Goal: Task Accomplishment & Management: Use online tool/utility

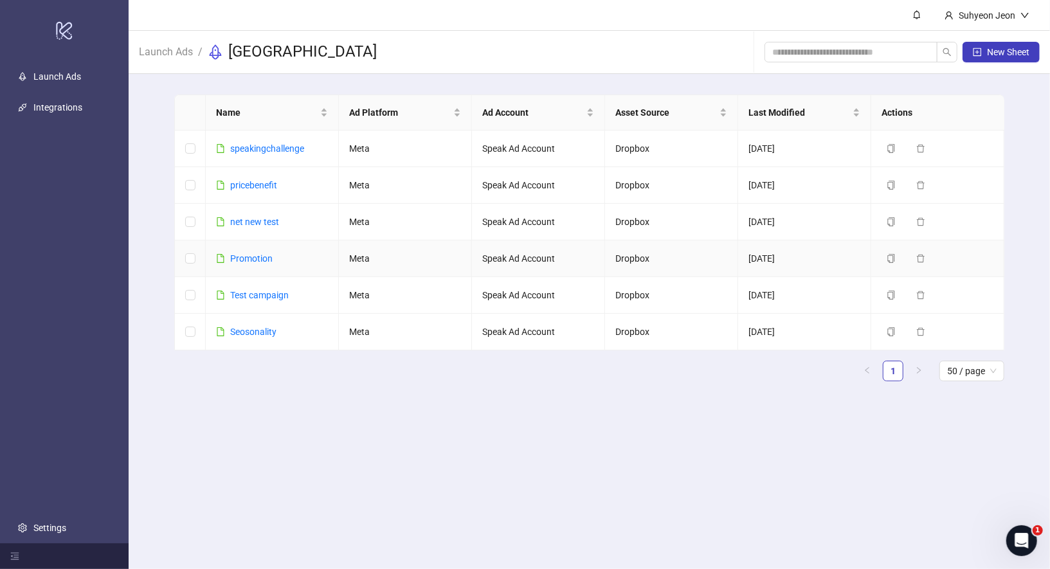
click at [263, 251] on div "Promotion" at bounding box center [251, 258] width 42 height 14
click at [263, 257] on link "Promotion" at bounding box center [251, 258] width 42 height 10
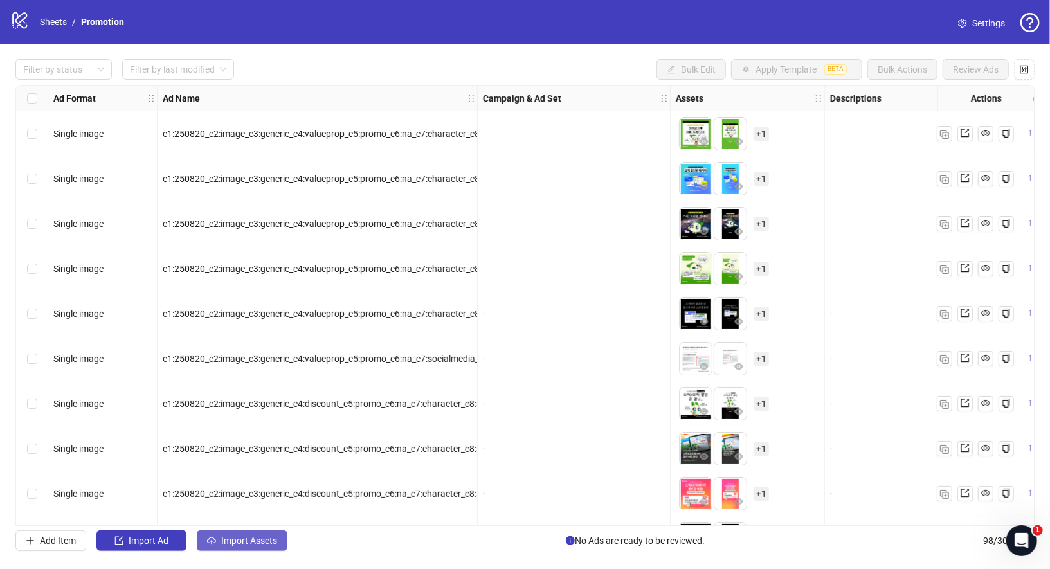
click at [251, 545] on span "Import Assets" at bounding box center [249, 541] width 56 height 10
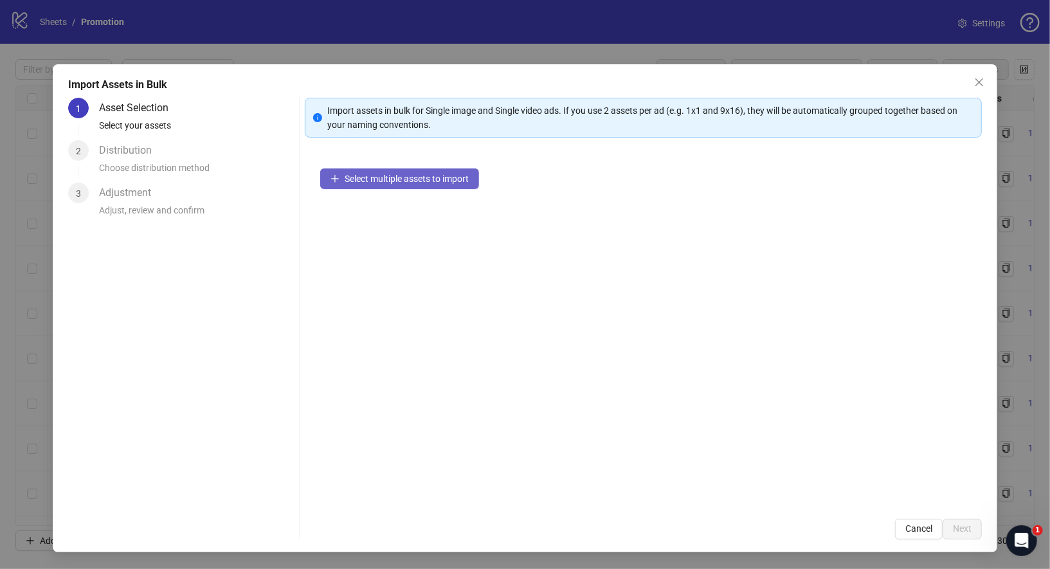
click at [400, 185] on button "Select multiple assets to import" at bounding box center [399, 179] width 159 height 21
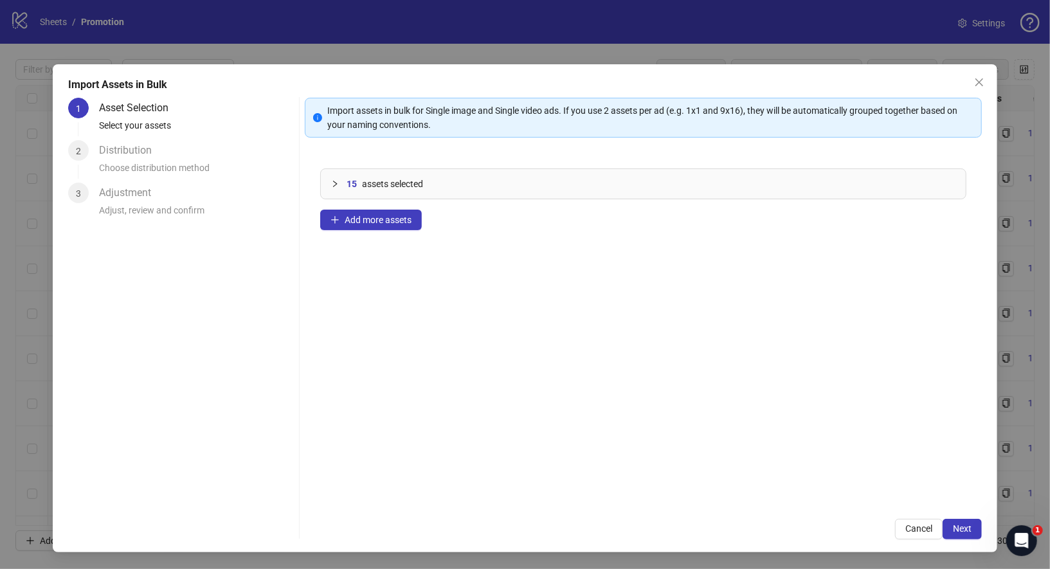
click at [962, 540] on div "Import Assets in Bulk 1 Asset Selection Select your assets 2 Distribution Choos…" at bounding box center [525, 308] width 945 height 488
click at [962, 526] on span "Next" at bounding box center [962, 529] width 19 height 10
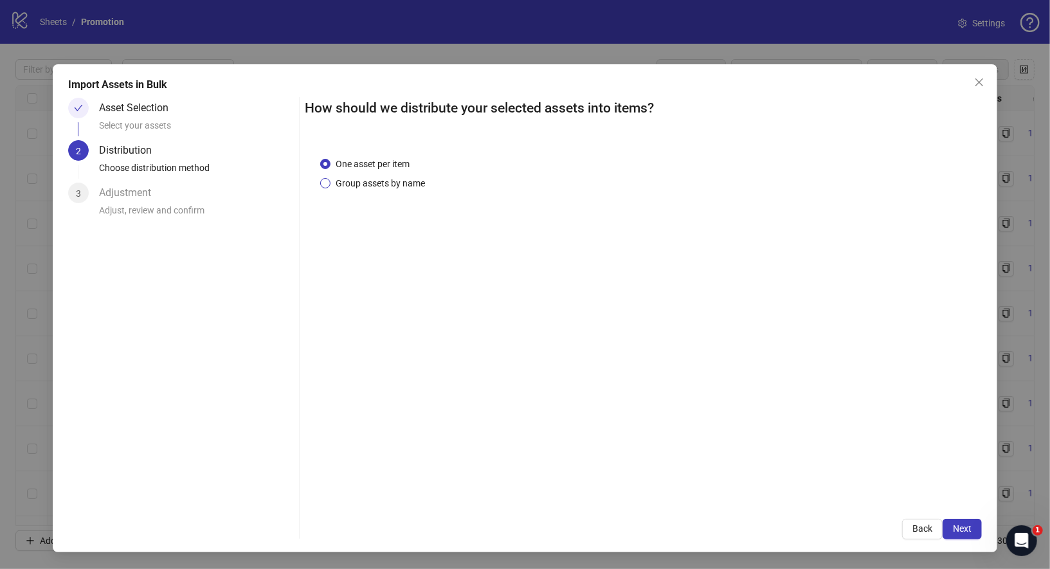
click at [346, 180] on span "Group assets by name" at bounding box center [381, 183] width 100 height 14
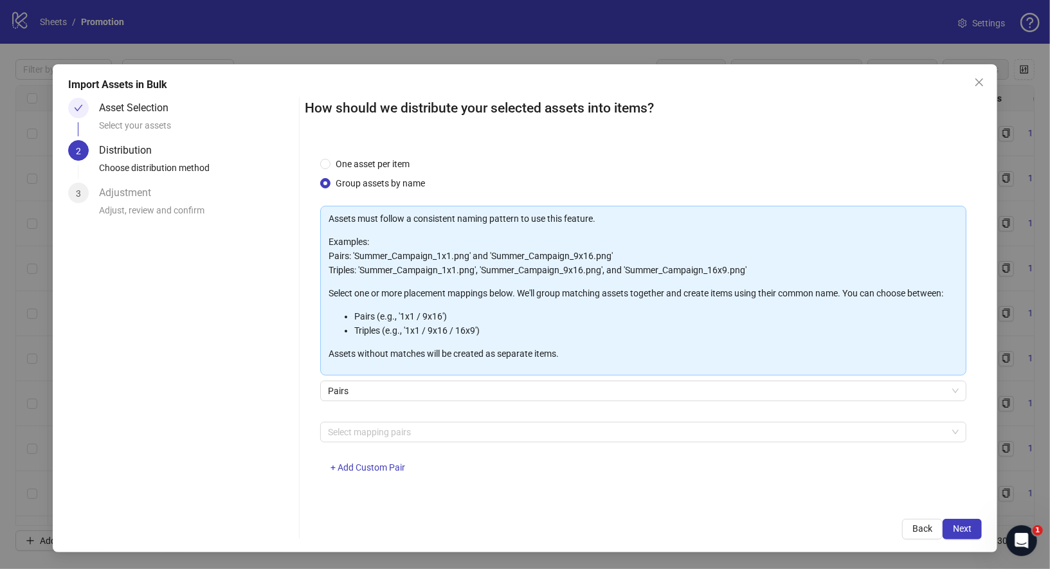
click at [374, 401] on div "Pairs" at bounding box center [643, 399] width 647 height 36
click at [374, 394] on span "Pairs" at bounding box center [644, 390] width 632 height 19
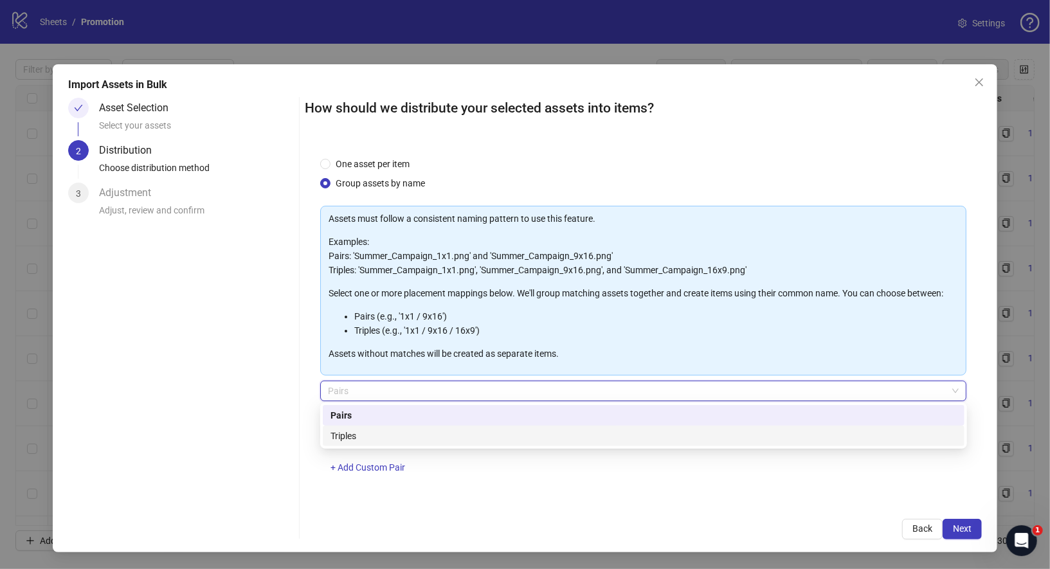
click at [377, 435] on div "Triples" at bounding box center [644, 436] width 626 height 14
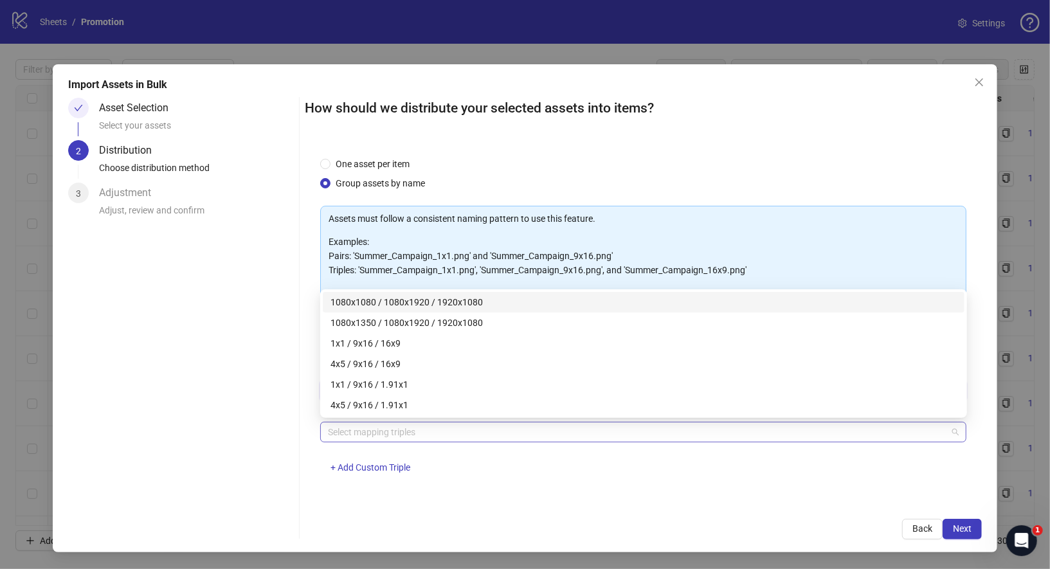
click at [385, 435] on div at bounding box center [637, 432] width 628 height 18
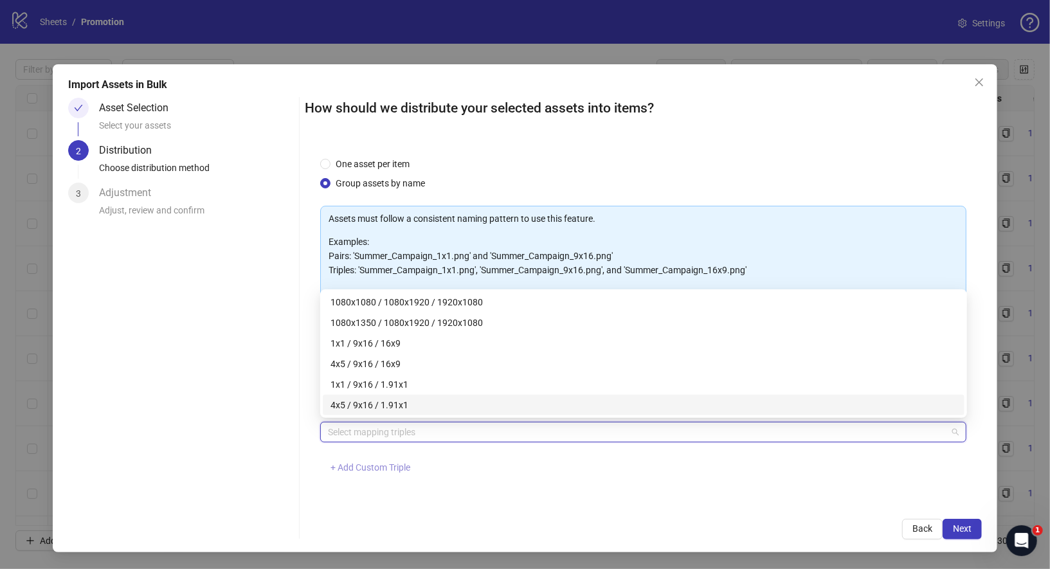
click at [381, 462] on span "+ Add Custom Triple" at bounding box center [371, 467] width 80 height 10
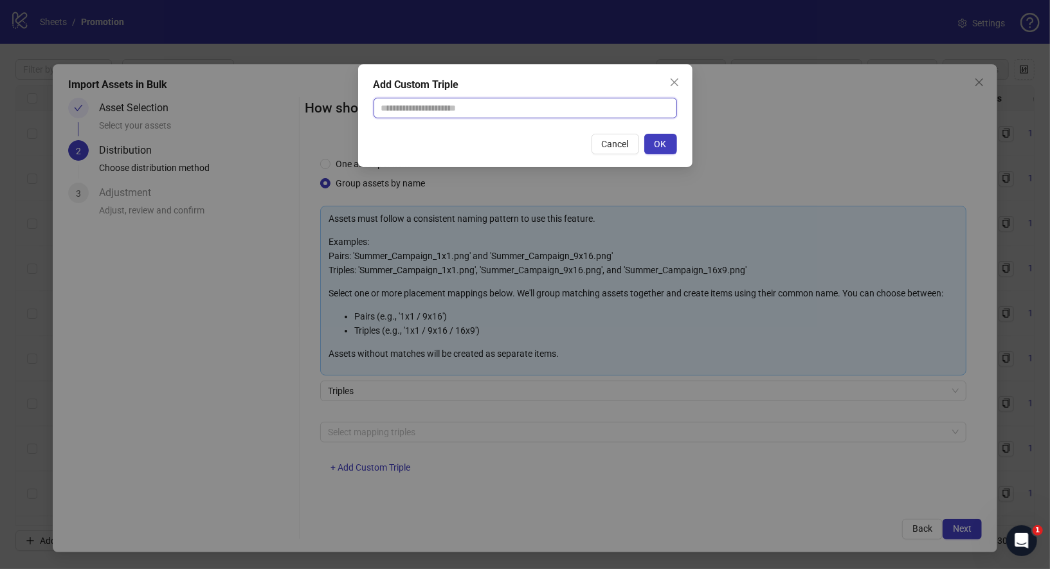
click at [500, 105] on input "text" at bounding box center [526, 108] width 304 height 21
paste input "**********"
type input "**********"
click at [654, 150] on button "OK" at bounding box center [660, 144] width 33 height 21
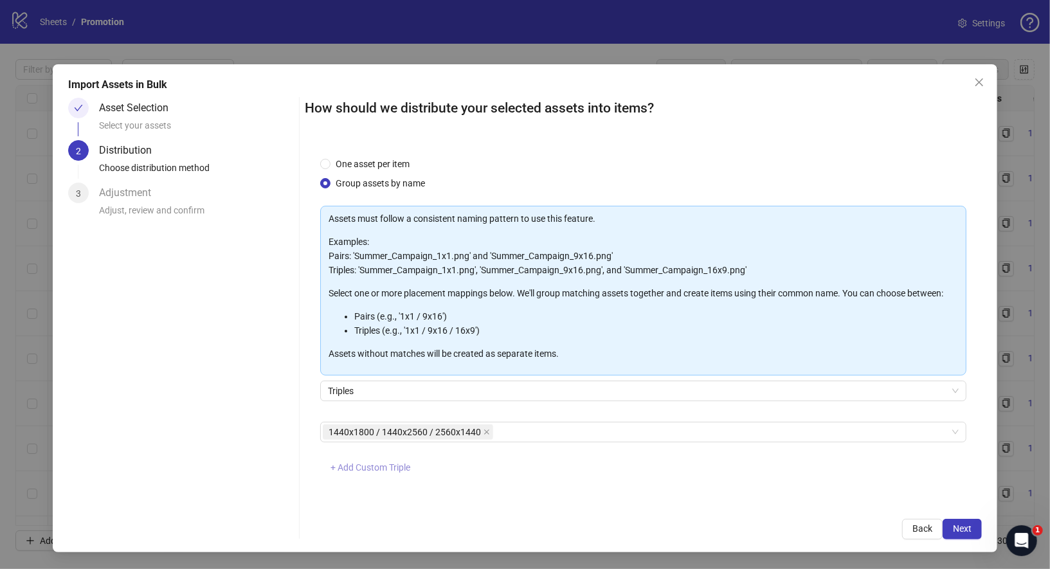
click at [354, 466] on span "+ Add Custom Triple" at bounding box center [371, 467] width 80 height 10
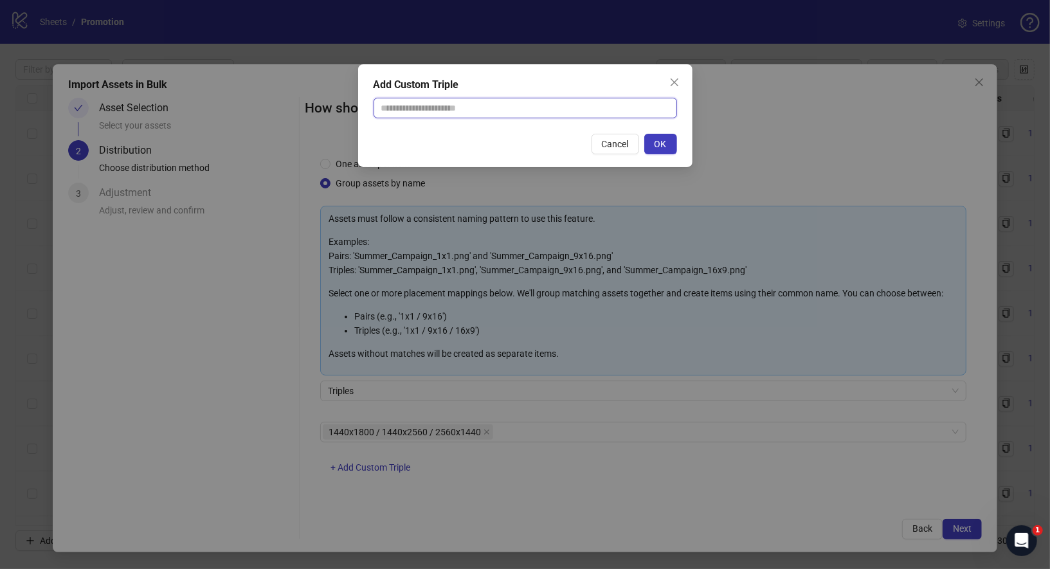
click at [484, 101] on input "text" at bounding box center [526, 108] width 304 height 21
click at [493, 106] on input "text" at bounding box center [526, 108] width 304 height 21
paste input "**********"
type input "**********"
click at [659, 142] on span "OK" at bounding box center [661, 144] width 12 height 10
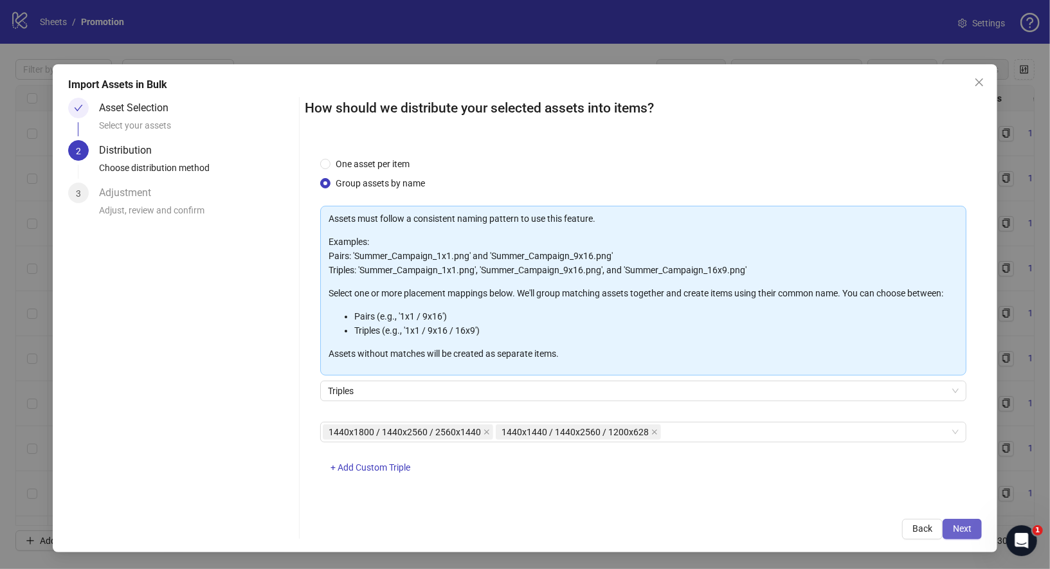
click at [961, 532] on span "Next" at bounding box center [962, 529] width 19 height 10
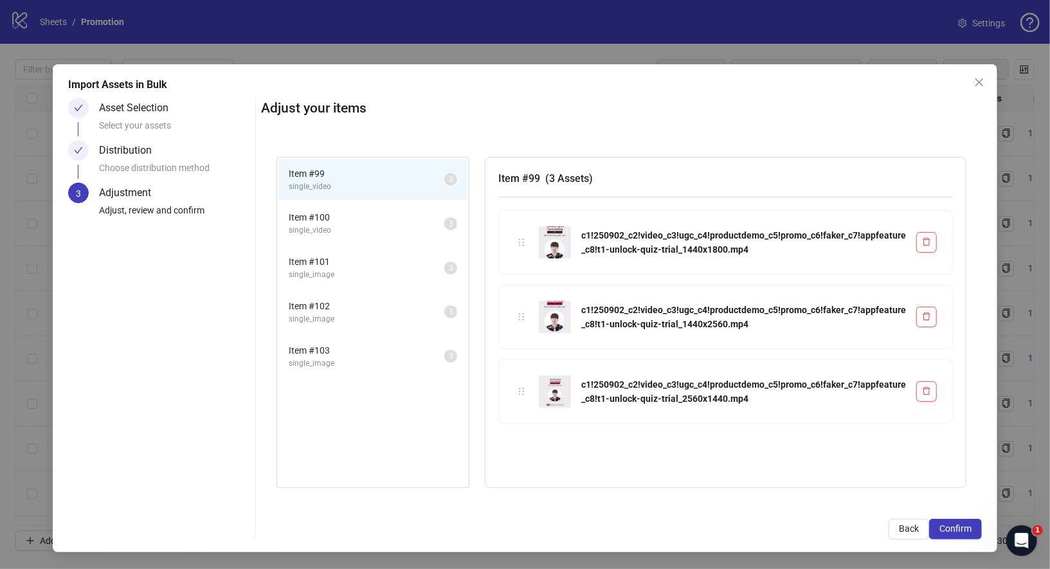
click at [961, 532] on span "Confirm" at bounding box center [956, 529] width 32 height 10
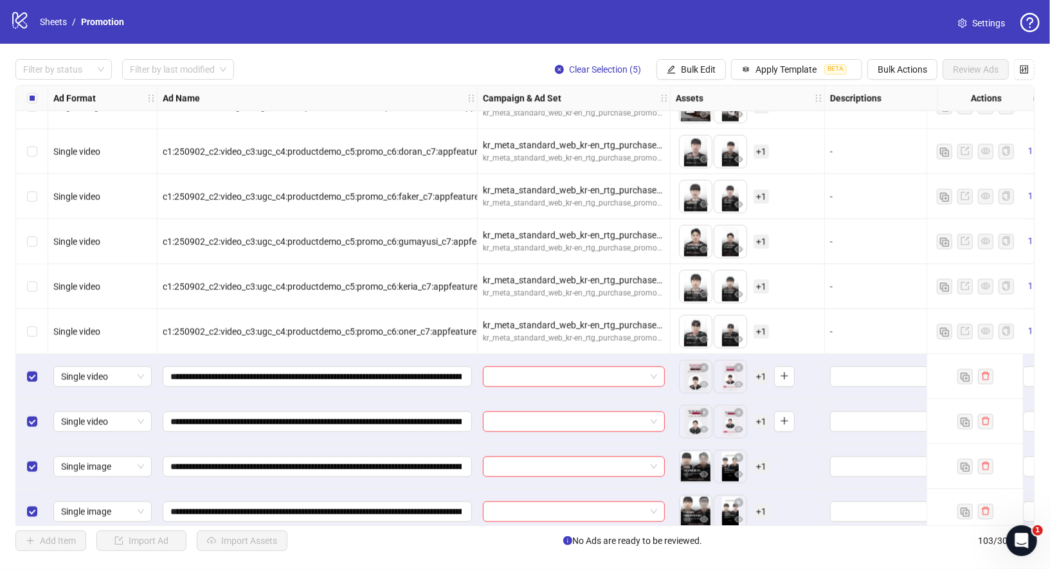
scroll to position [4227, 0]
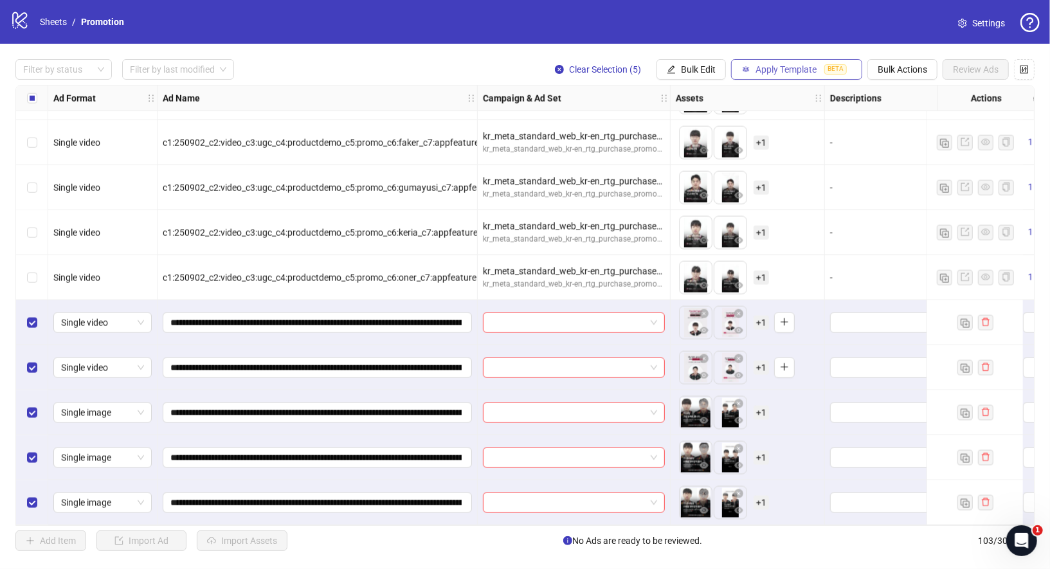
click at [763, 66] on span "Apply Template" at bounding box center [786, 69] width 61 height 10
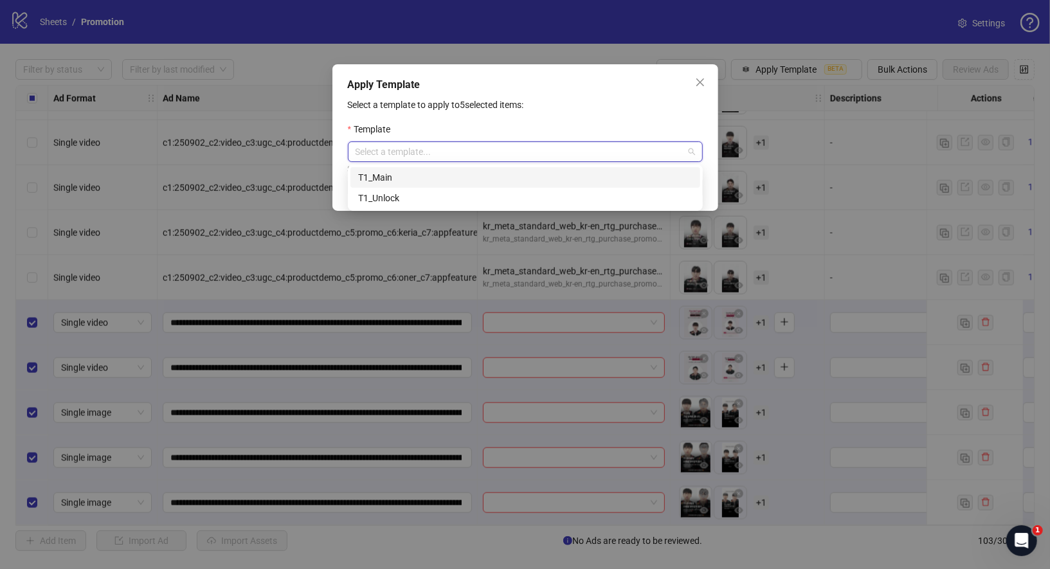
click at [529, 151] on input "search" at bounding box center [520, 151] width 328 height 19
click at [423, 196] on div "T1_Unlock" at bounding box center [525, 198] width 334 height 14
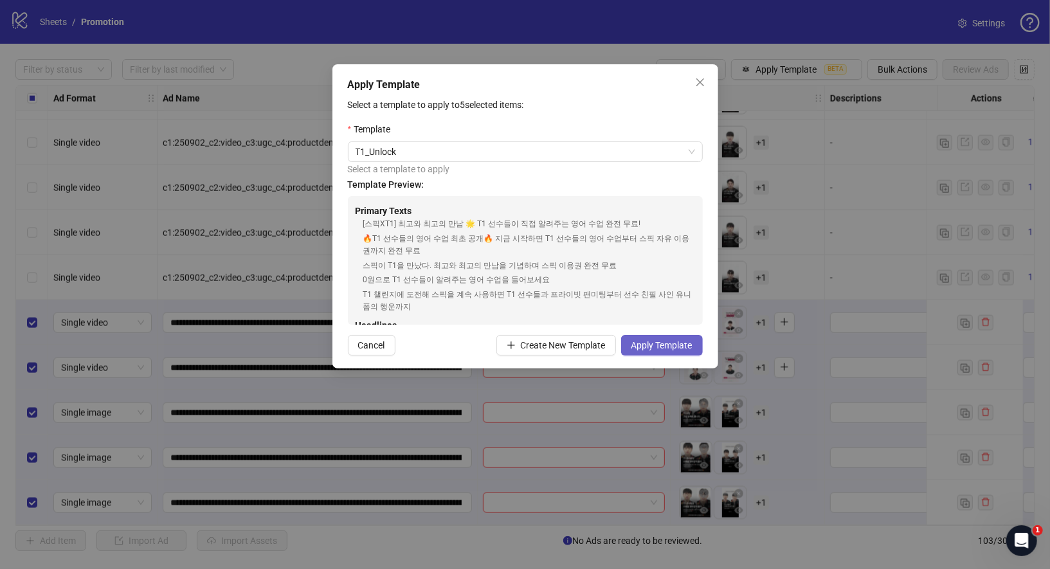
click at [653, 351] on button "Apply Template" at bounding box center [662, 345] width 82 height 21
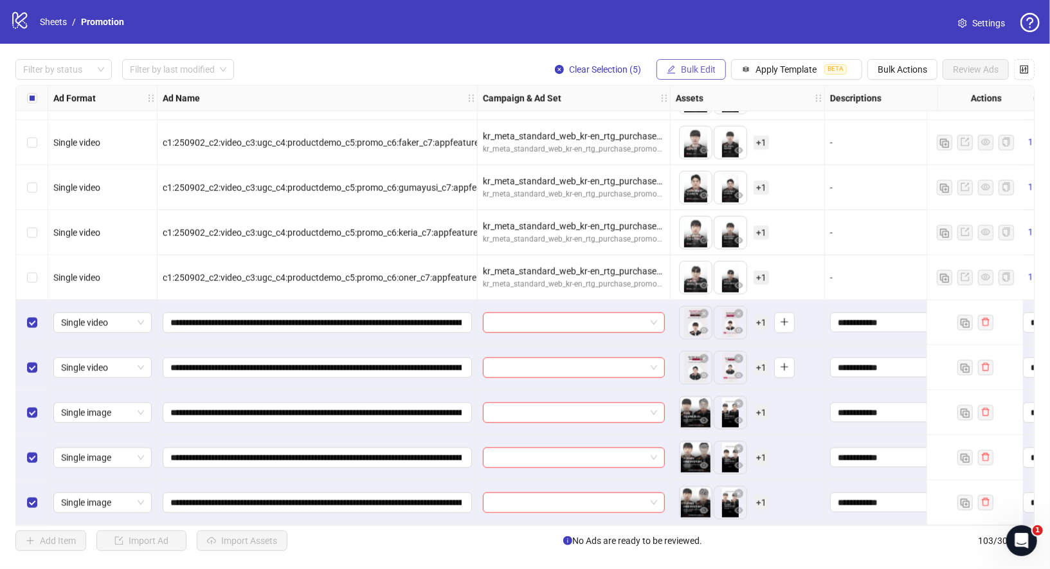
click at [693, 72] on span "Bulk Edit" at bounding box center [698, 69] width 35 height 10
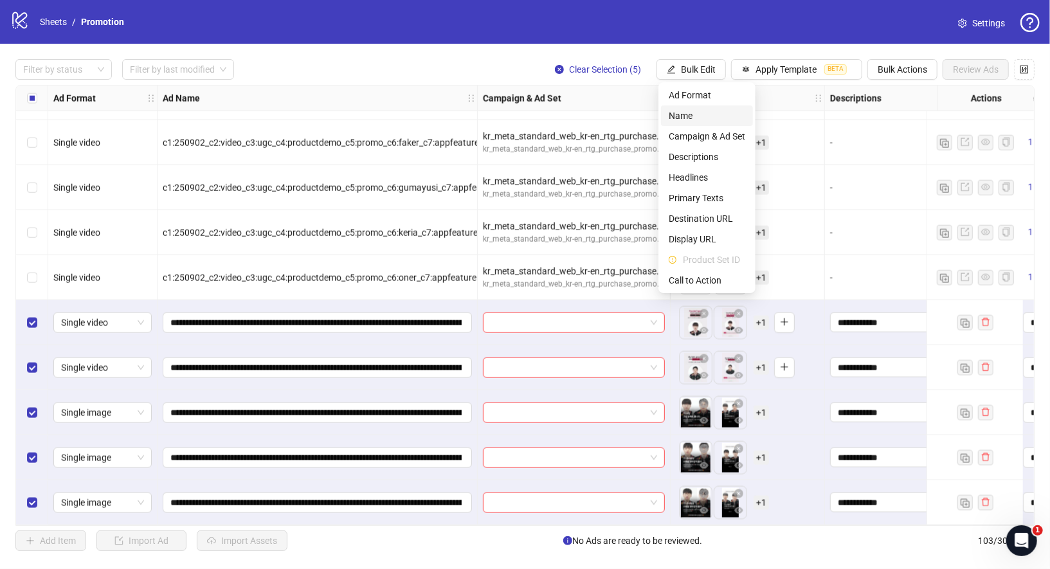
click at [705, 118] on span "Name" at bounding box center [707, 116] width 77 height 14
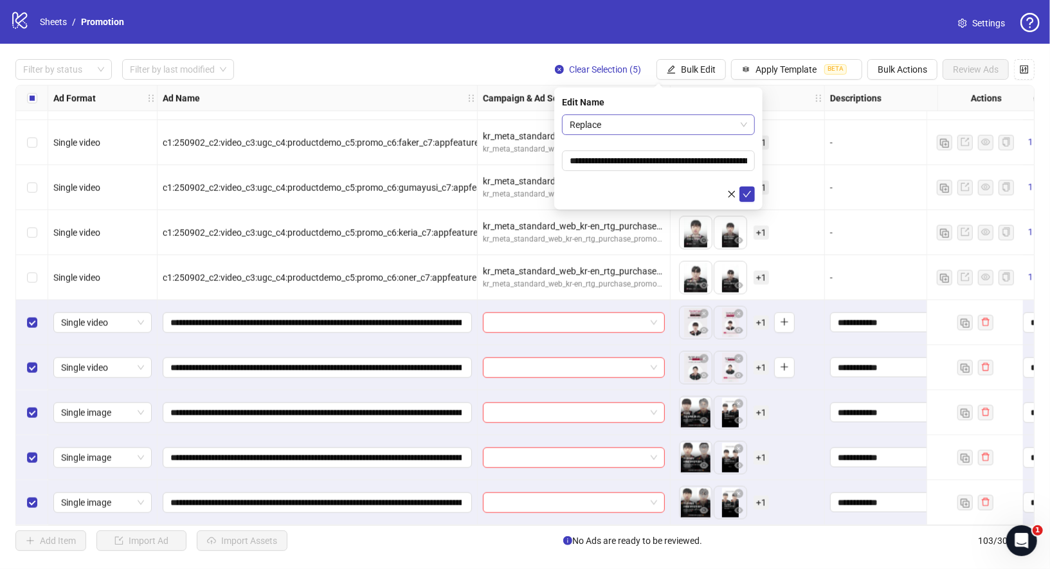
click at [592, 129] on span "Replace" at bounding box center [659, 124] width 178 height 19
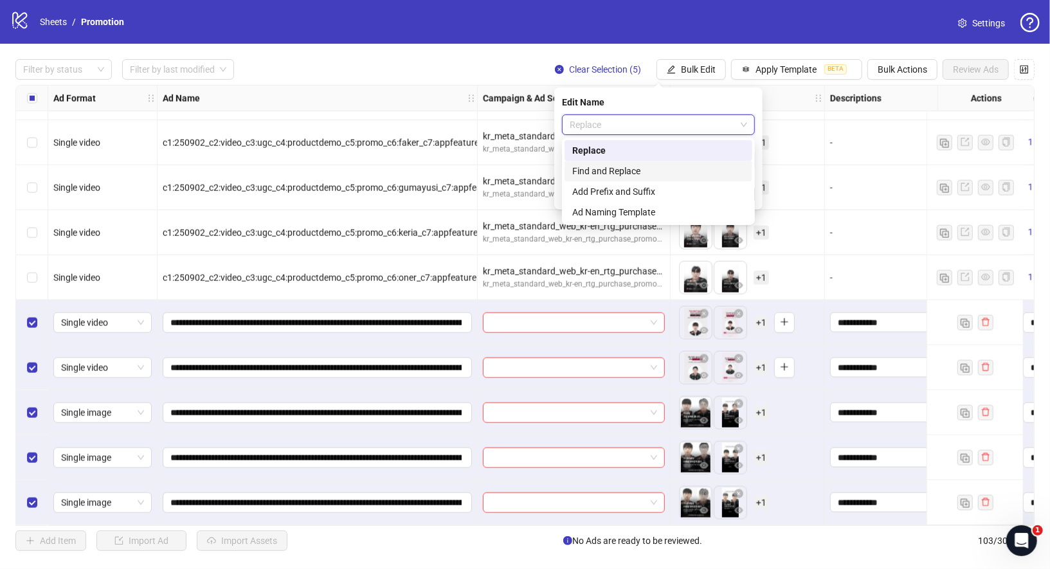
click at [605, 174] on div "Find and Replace" at bounding box center [658, 171] width 172 height 14
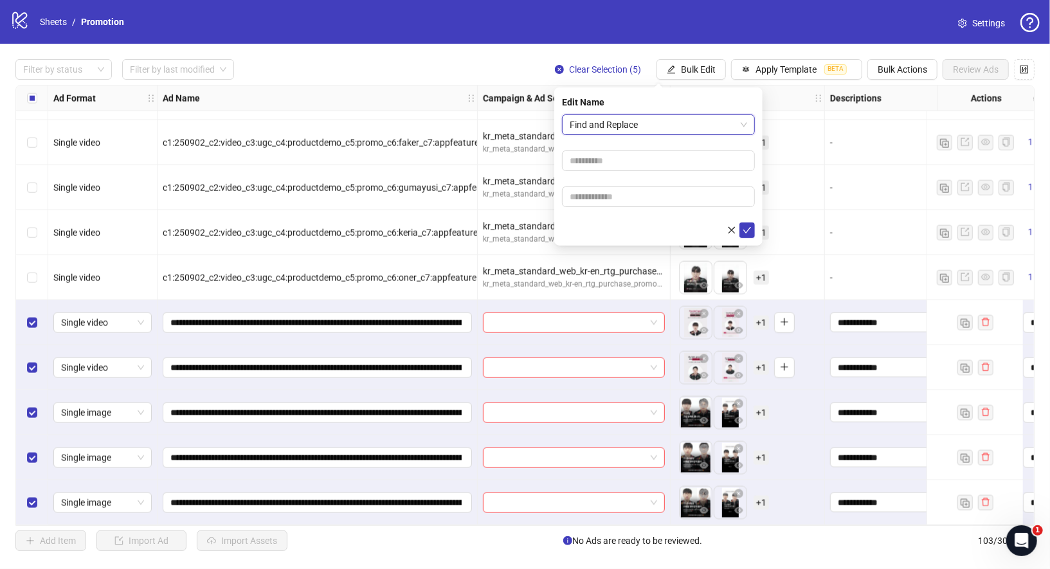
click at [621, 148] on form "Find and Replace Find and Replace" at bounding box center [658, 175] width 193 height 123
click at [621, 159] on input "text" at bounding box center [658, 161] width 193 height 21
type input "*"
click at [617, 208] on form "Find and Replace *" at bounding box center [658, 175] width 193 height 123
click at [630, 192] on input "text" at bounding box center [658, 197] width 193 height 21
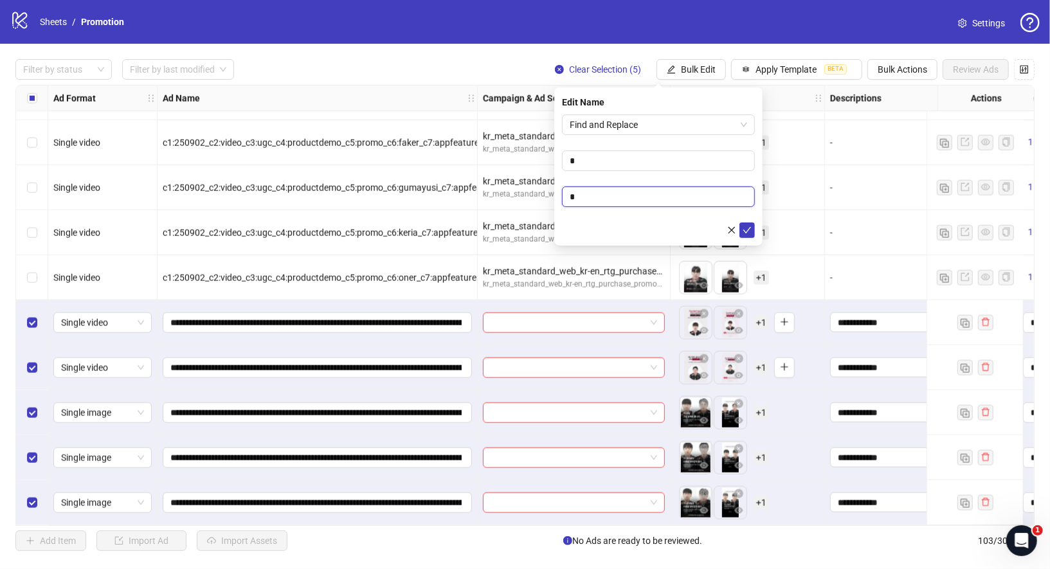
type input "*"
click at [747, 238] on div "Edit Name Find and Replace * *" at bounding box center [658, 166] width 208 height 158
click at [748, 233] on icon "check" at bounding box center [747, 230] width 9 height 9
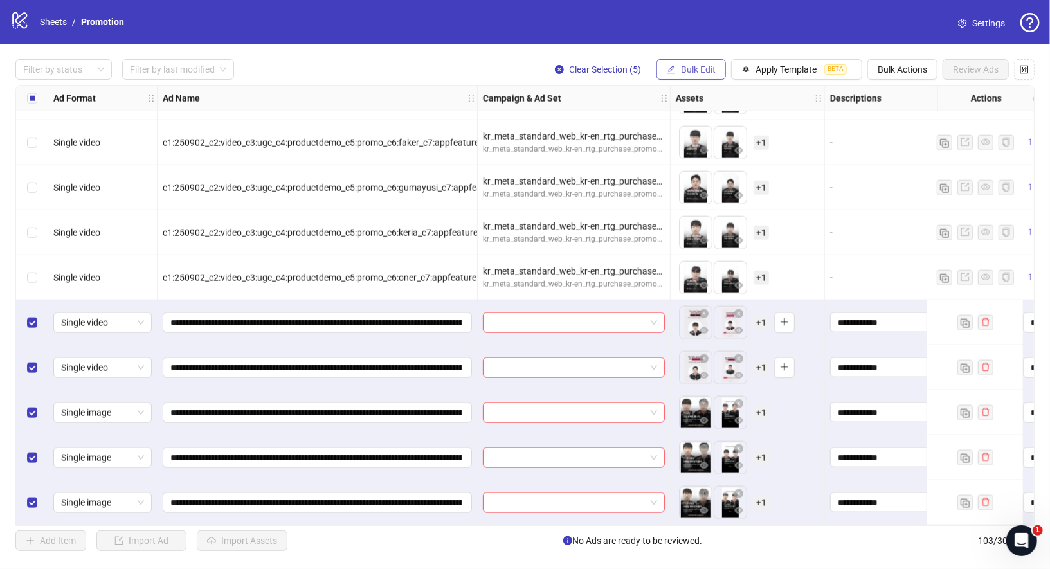
click at [699, 67] on span "Bulk Edit" at bounding box center [698, 69] width 35 height 10
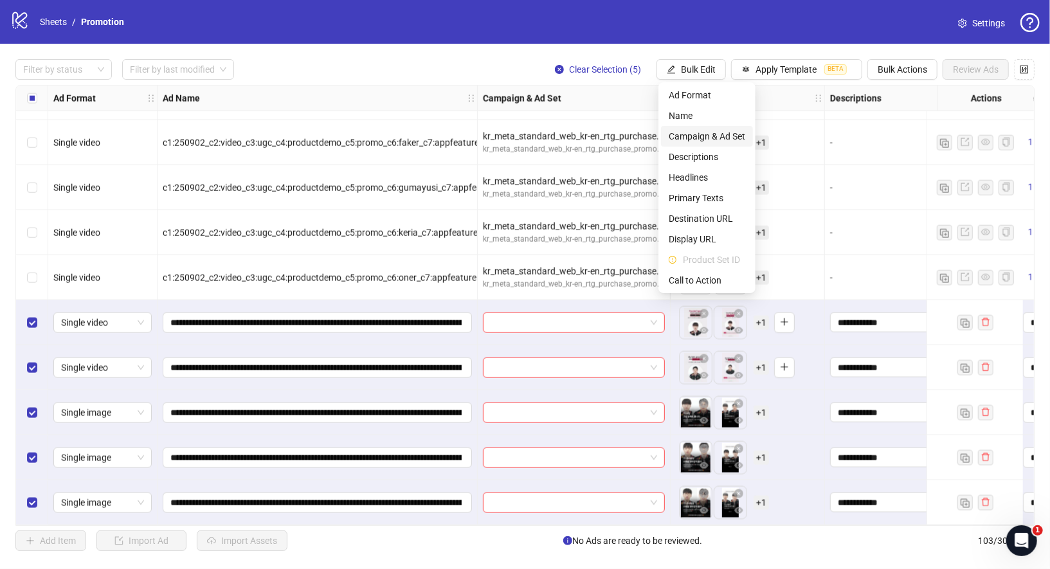
click at [697, 134] on span "Campaign & Ad Set" at bounding box center [707, 136] width 77 height 14
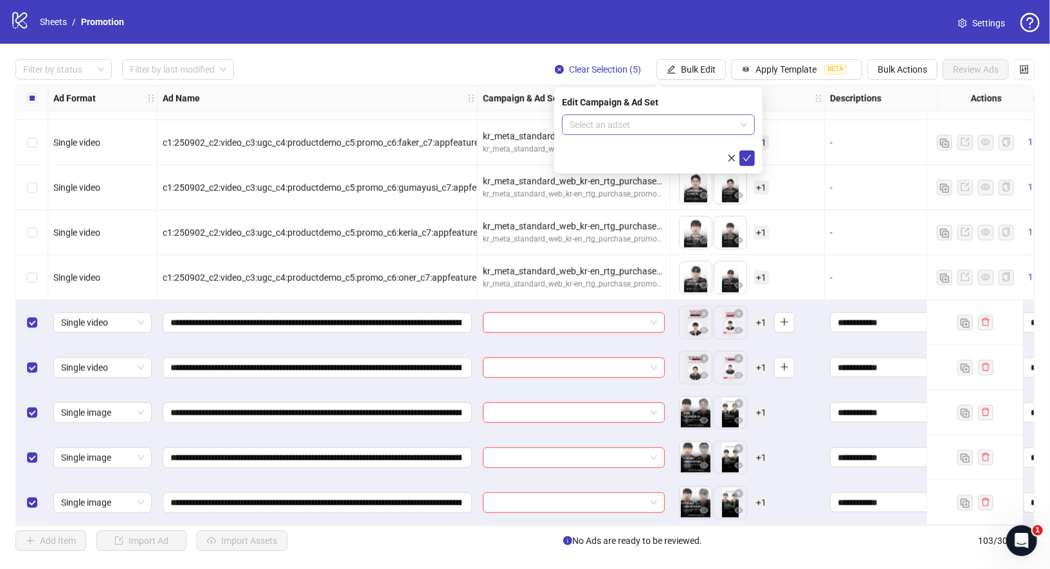
click at [673, 122] on input "search" at bounding box center [653, 124] width 166 height 19
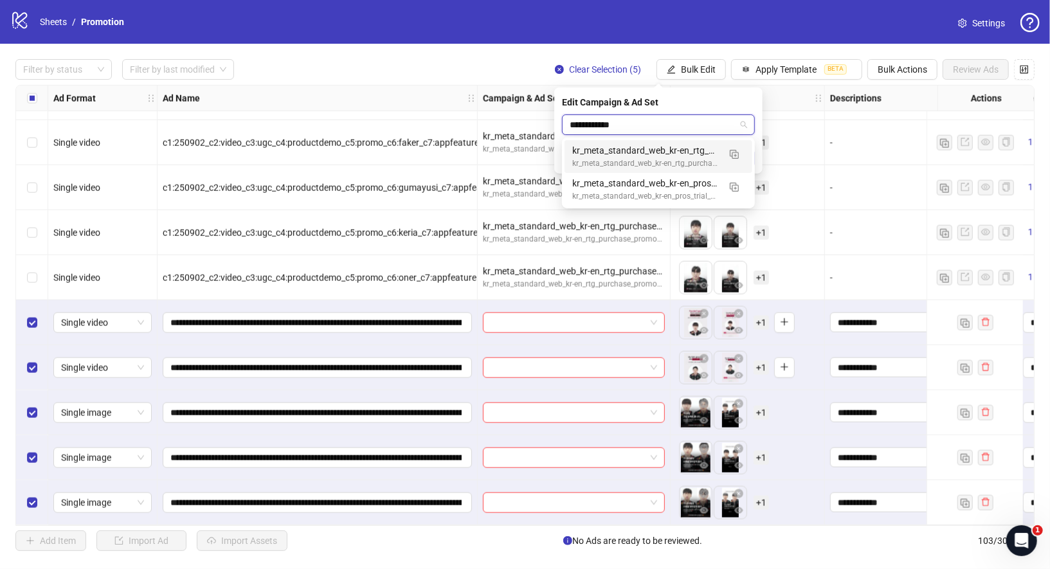
type input "**********"
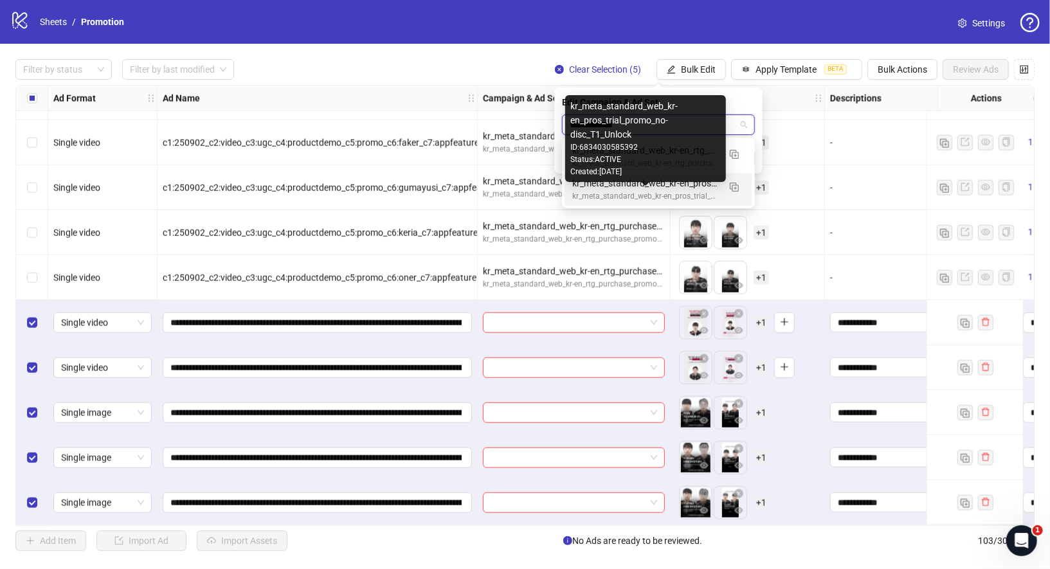
click at [671, 194] on div "kr_meta_standard_web_kr-en_pros_trial_promo_no-disc_T1_Unlock" at bounding box center [645, 196] width 147 height 12
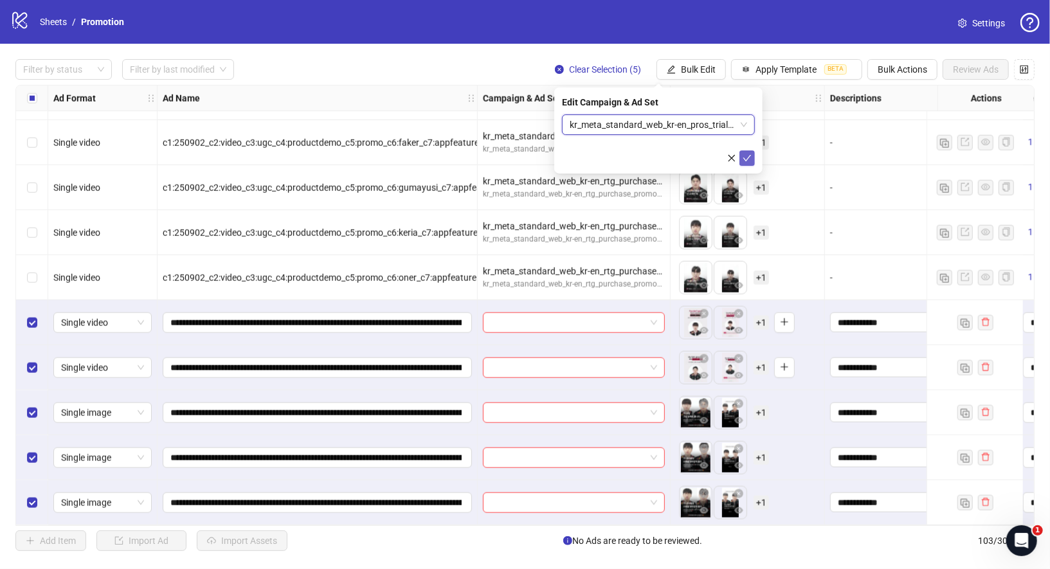
click at [751, 151] on button "submit" at bounding box center [747, 158] width 15 height 15
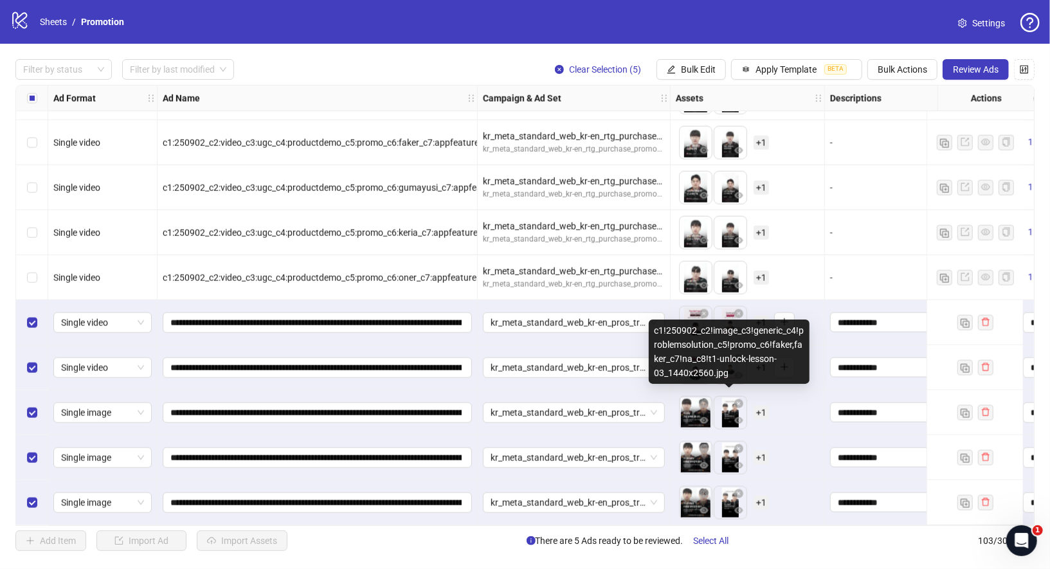
scroll to position [4227, 567]
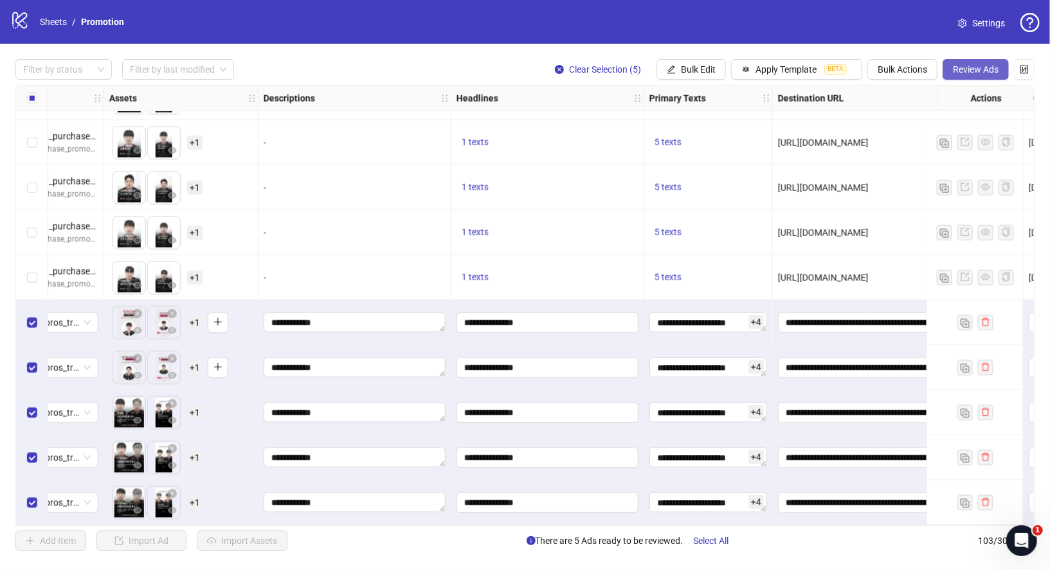
click at [985, 67] on span "Review Ads" at bounding box center [976, 69] width 46 height 10
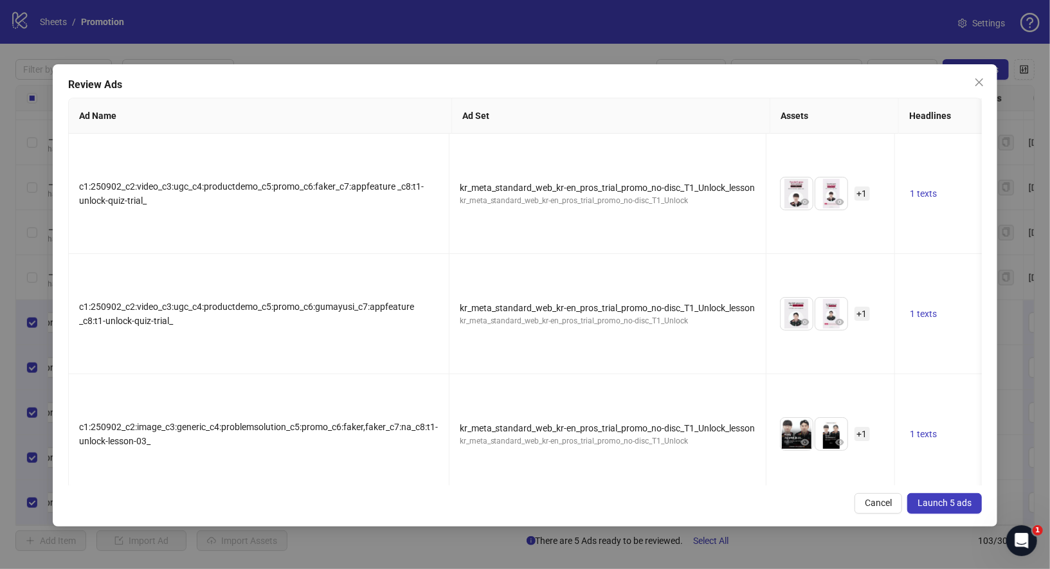
click at [917, 499] on button "Launch 5 ads" at bounding box center [945, 503] width 75 height 21
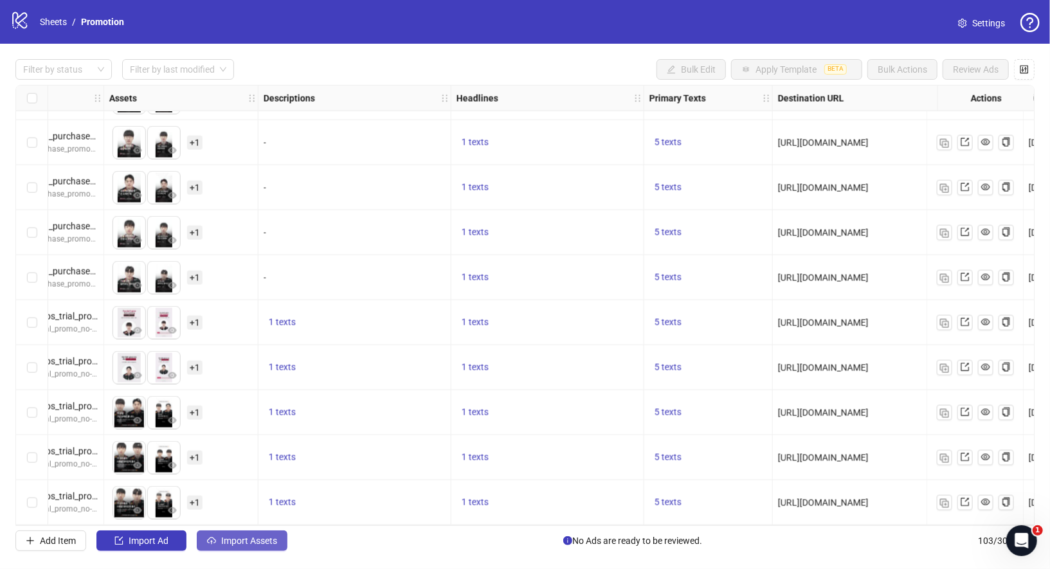
click at [226, 547] on button "Import Assets" at bounding box center [242, 541] width 91 height 21
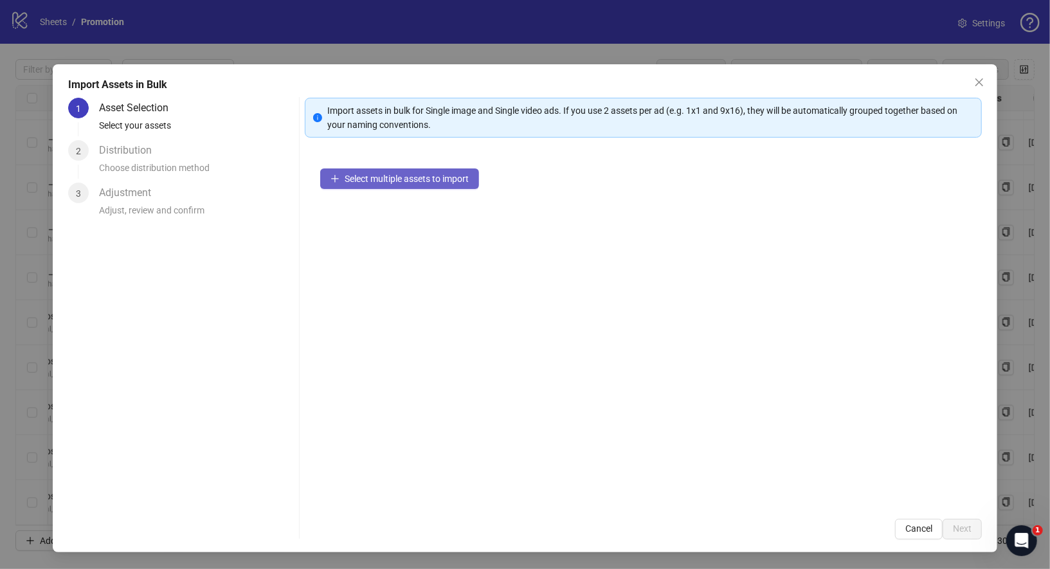
click at [421, 170] on button "Select multiple assets to import" at bounding box center [399, 179] width 159 height 21
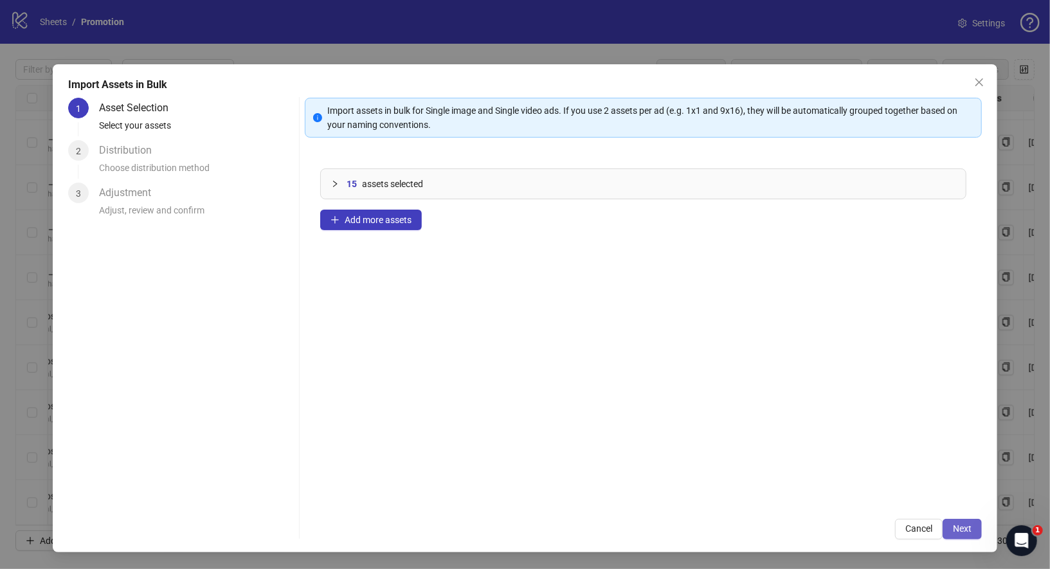
click at [950, 521] on button "Next" at bounding box center [962, 529] width 39 height 21
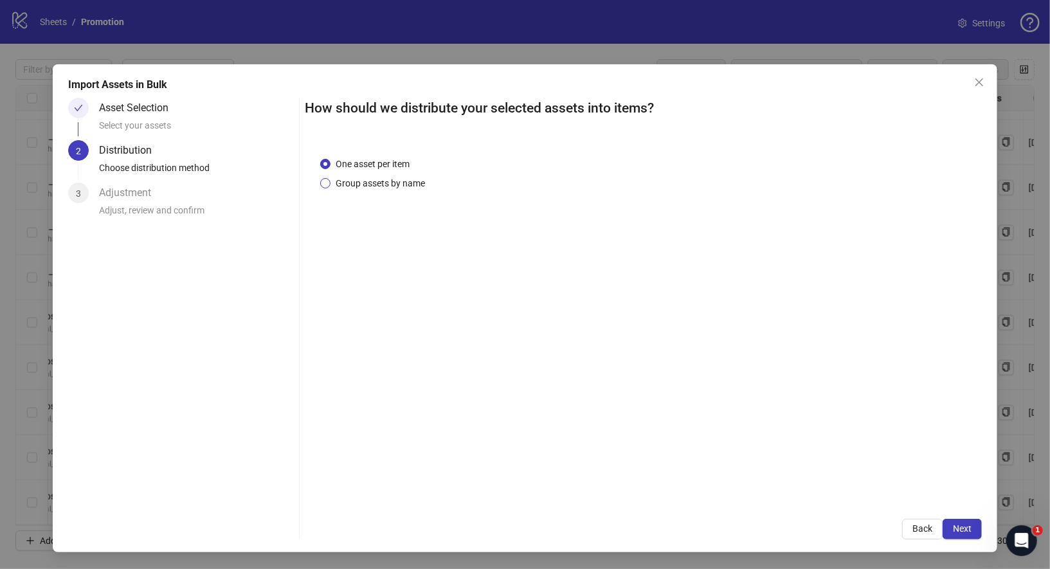
click at [412, 184] on span "Group assets by name" at bounding box center [381, 183] width 100 height 14
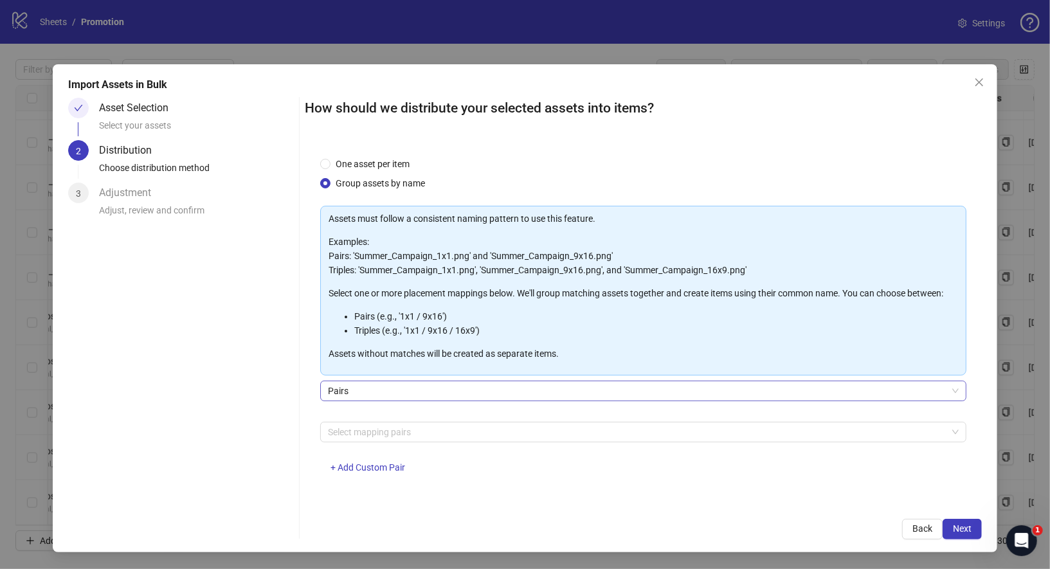
click at [406, 391] on span "Pairs" at bounding box center [644, 390] width 632 height 19
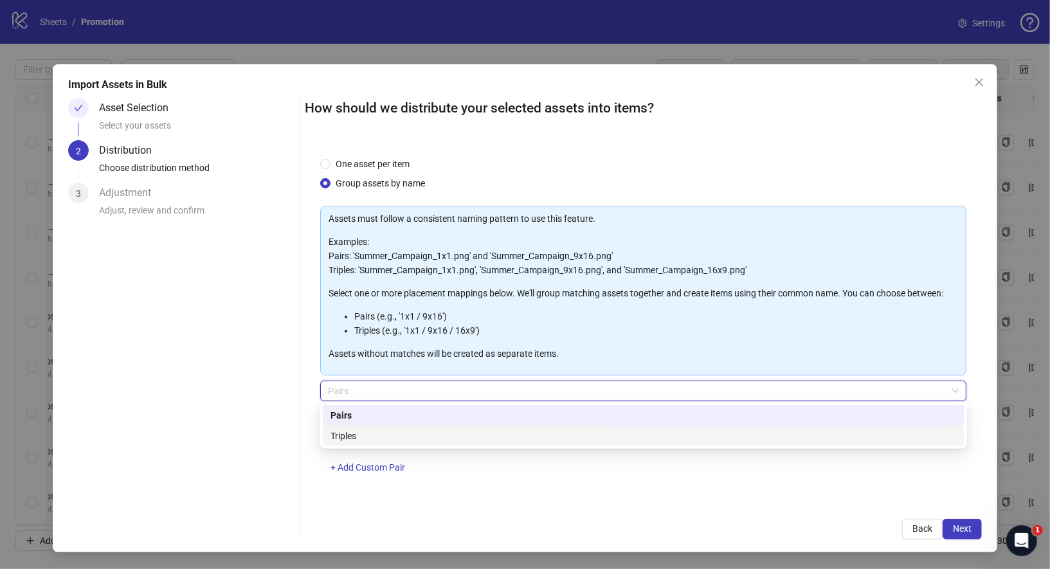
click at [397, 443] on div "Triples" at bounding box center [644, 436] width 642 height 21
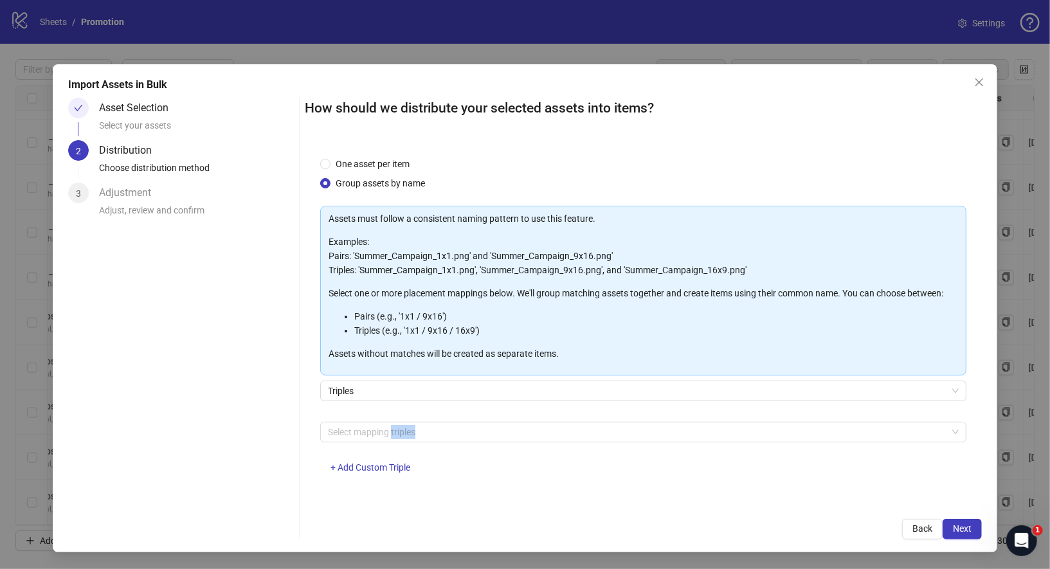
click at [397, 443] on div "Select mapping triples + Add Custom Triple" at bounding box center [643, 455] width 647 height 67
click at [401, 430] on div at bounding box center [637, 432] width 628 height 18
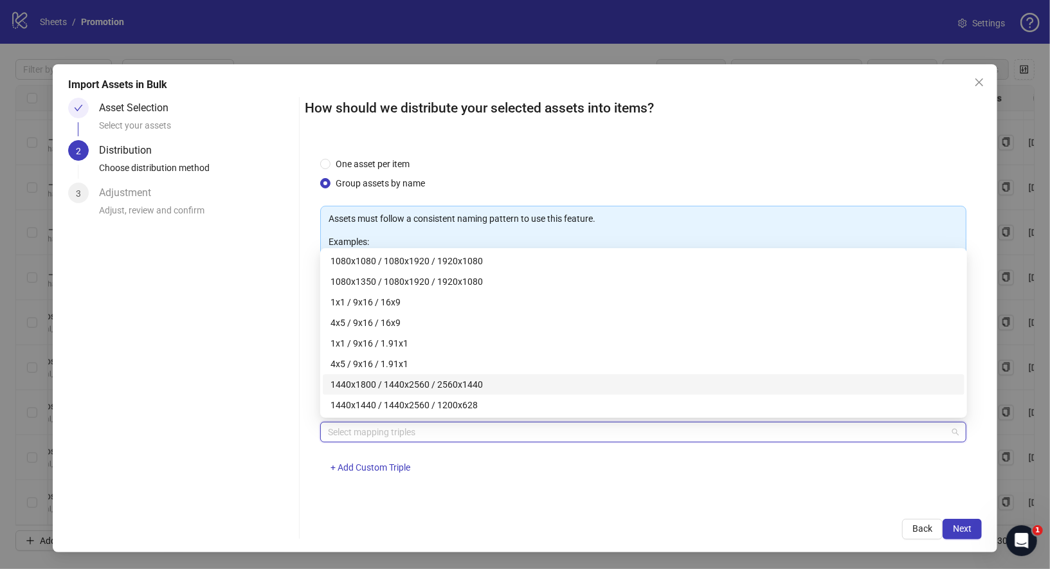
click at [407, 386] on div "1440x1800 / 1440x2560 / 2560x1440" at bounding box center [644, 385] width 626 height 14
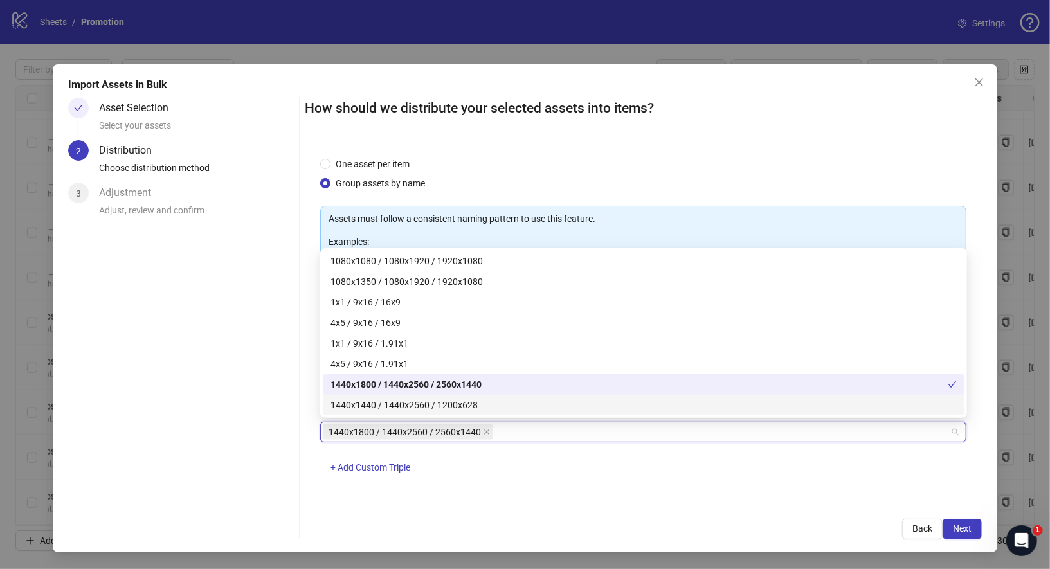
click at [407, 405] on div "1440x1440 / 1440x2560 / 1200x628" at bounding box center [644, 405] width 626 height 14
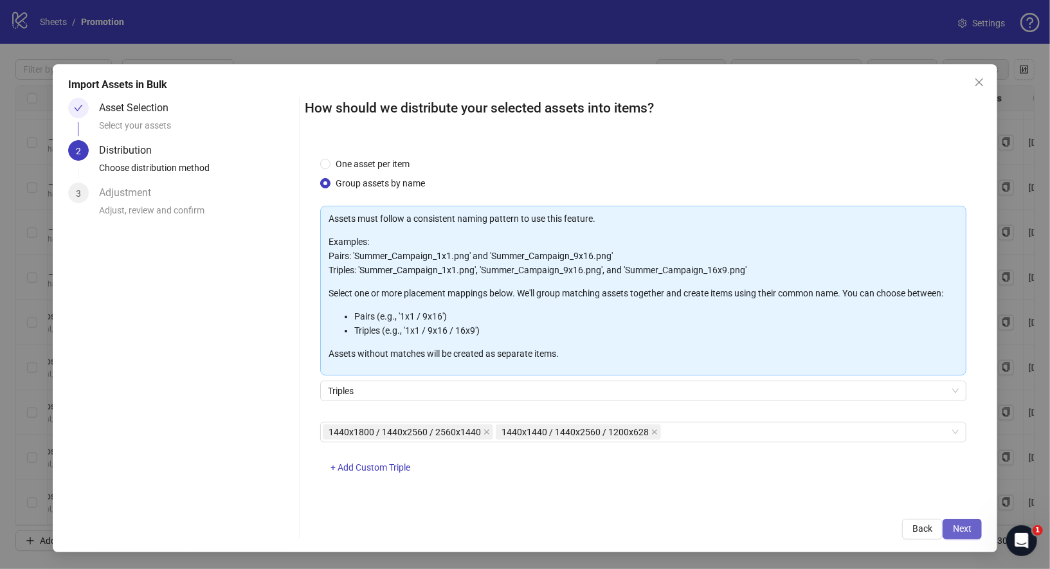
click at [977, 525] on button "Next" at bounding box center [962, 529] width 39 height 21
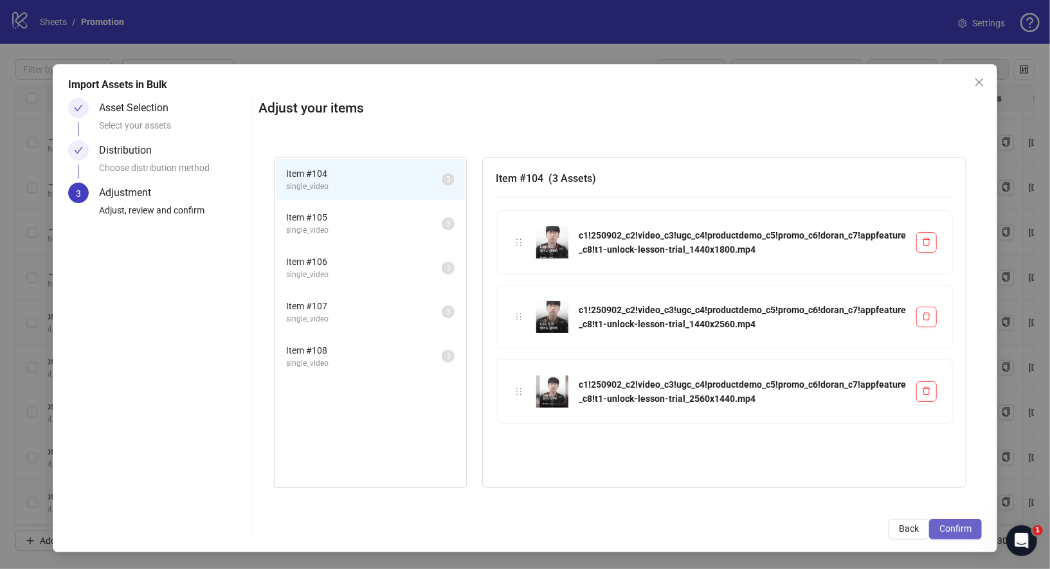
click at [953, 525] on span "Confirm" at bounding box center [956, 529] width 32 height 10
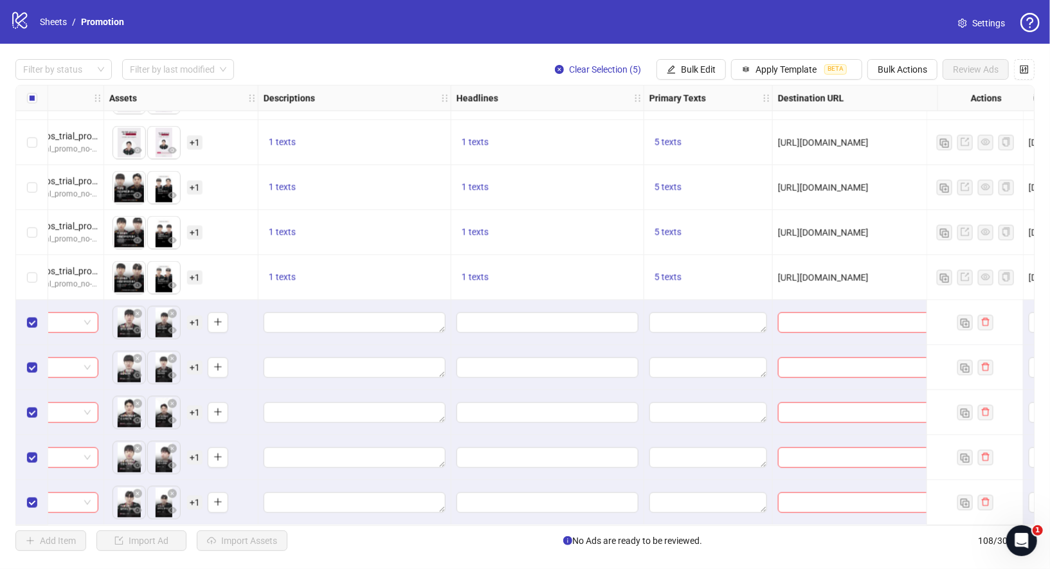
scroll to position [4452, 0]
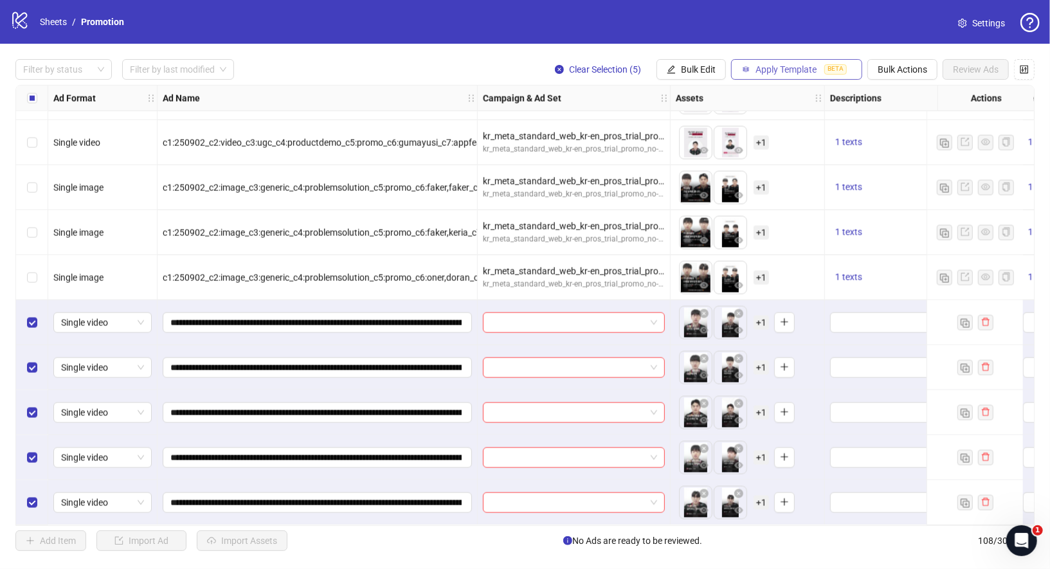
click at [805, 64] on button "Apply Template BETA" at bounding box center [796, 69] width 131 height 21
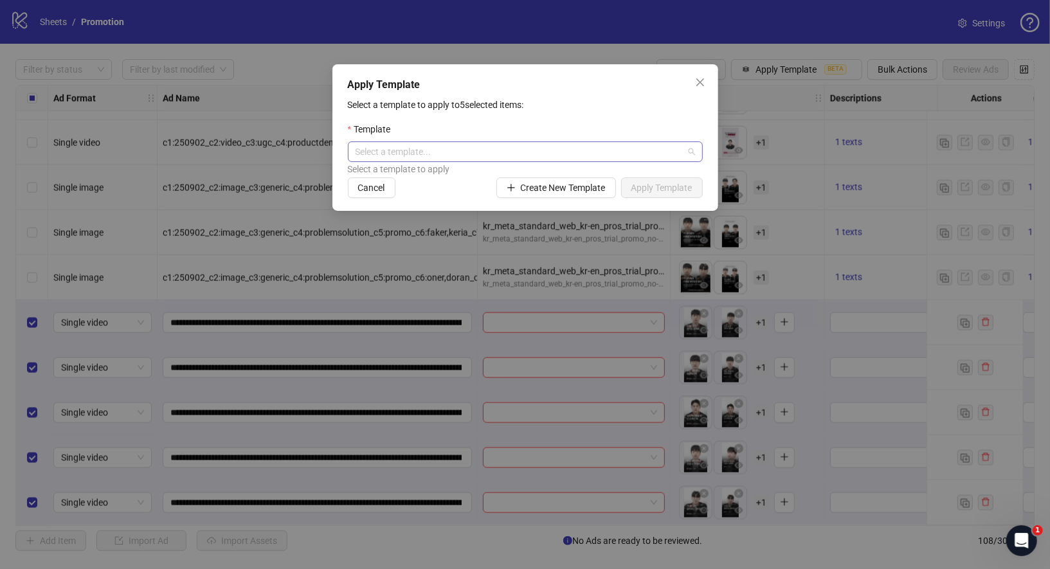
click at [571, 153] on input "search" at bounding box center [520, 151] width 328 height 19
click at [490, 199] on div "T1_Unlock" at bounding box center [525, 198] width 334 height 14
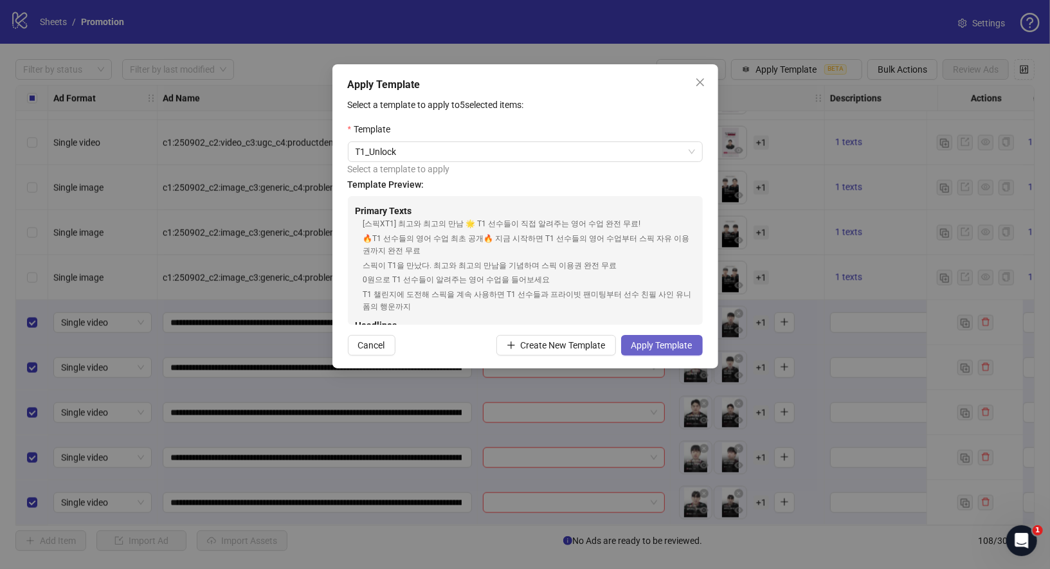
click at [655, 351] on button "Apply Template" at bounding box center [662, 345] width 82 height 21
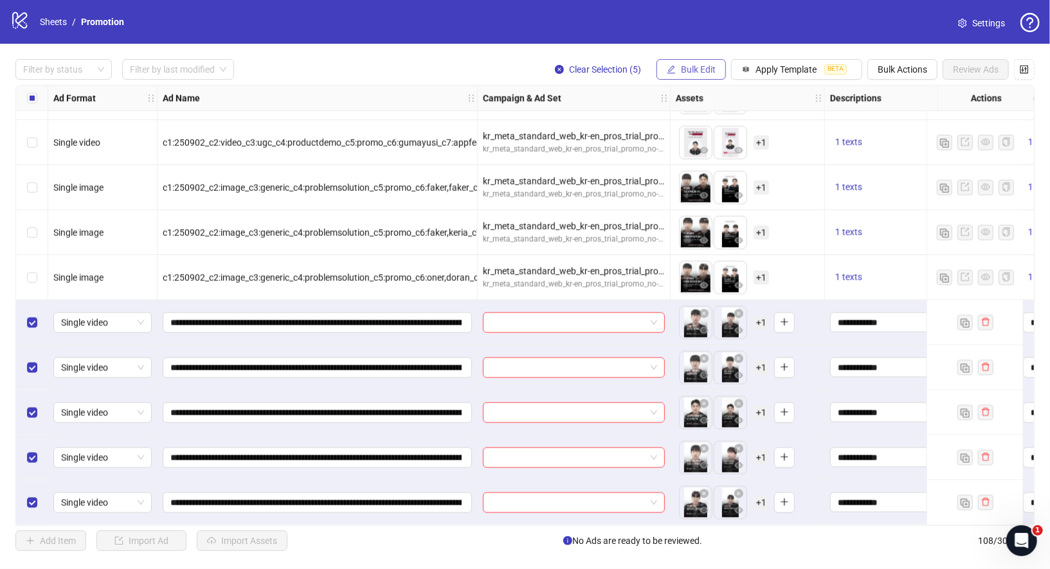
click at [695, 70] on span "Bulk Edit" at bounding box center [698, 69] width 35 height 10
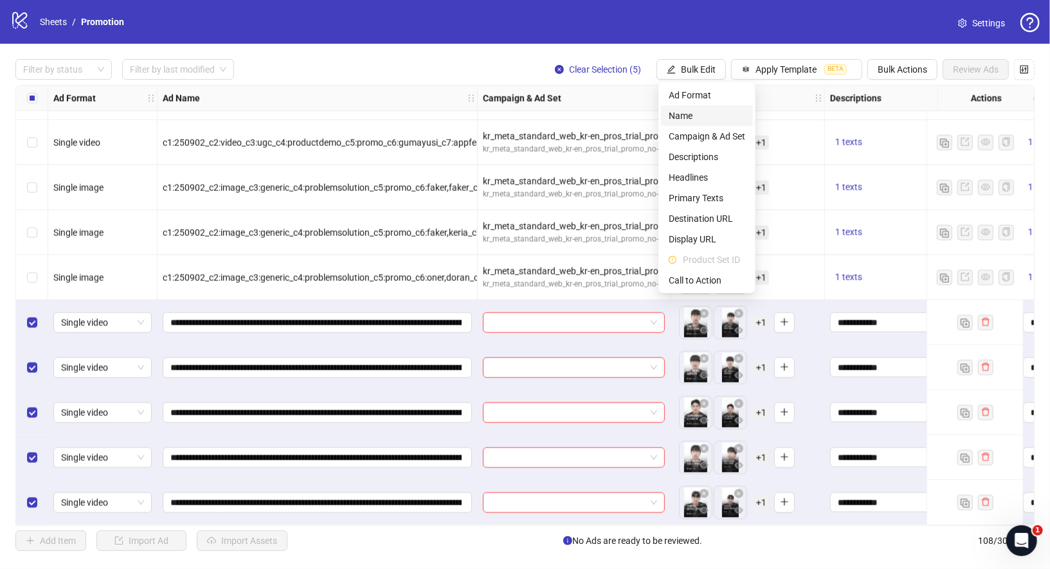
click at [703, 118] on span "Name" at bounding box center [707, 116] width 77 height 14
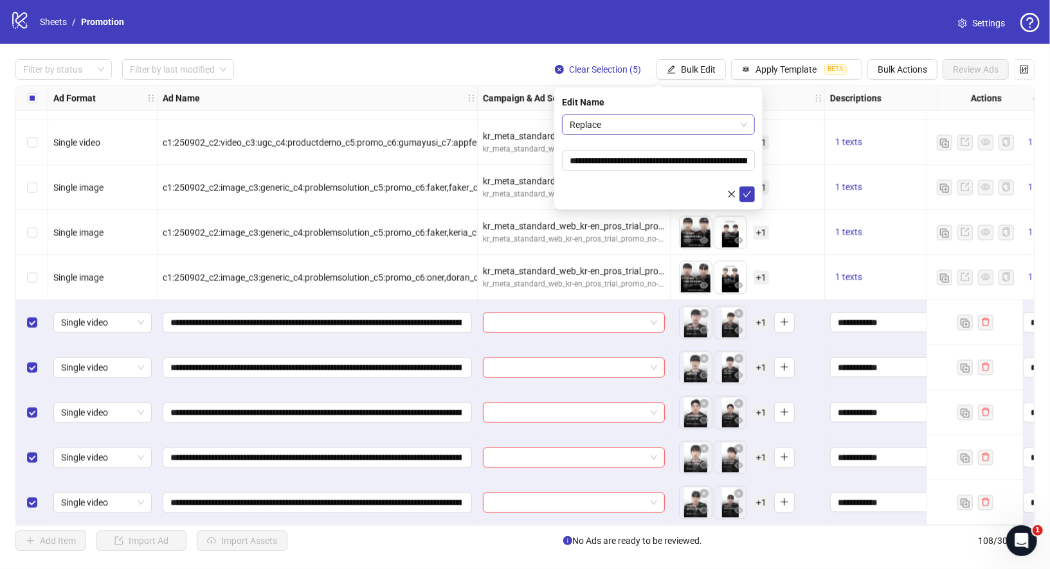
click at [613, 133] on span "Replace" at bounding box center [659, 124] width 178 height 19
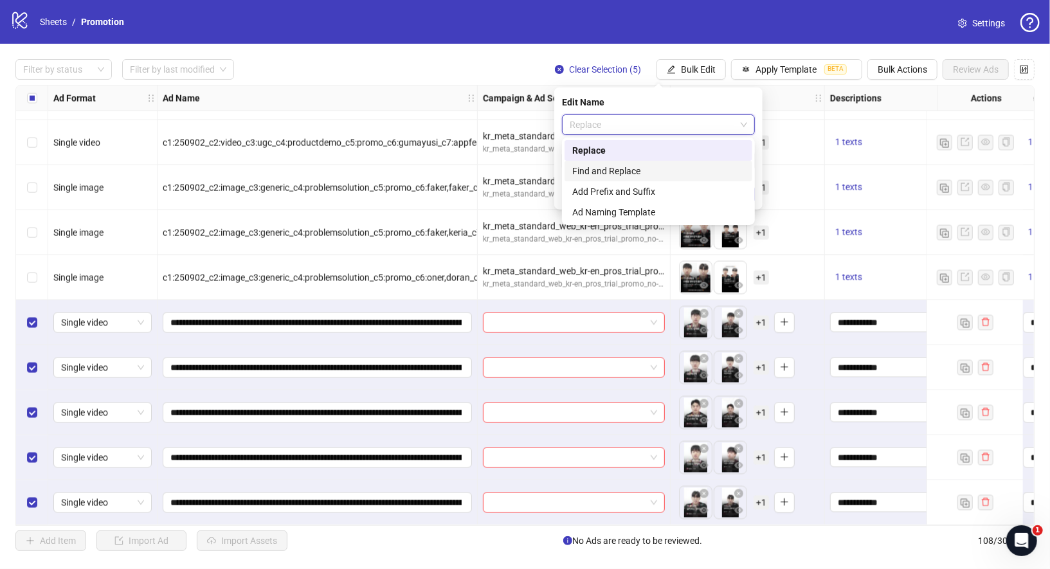
click at [612, 172] on div "Find and Replace" at bounding box center [658, 171] width 172 height 14
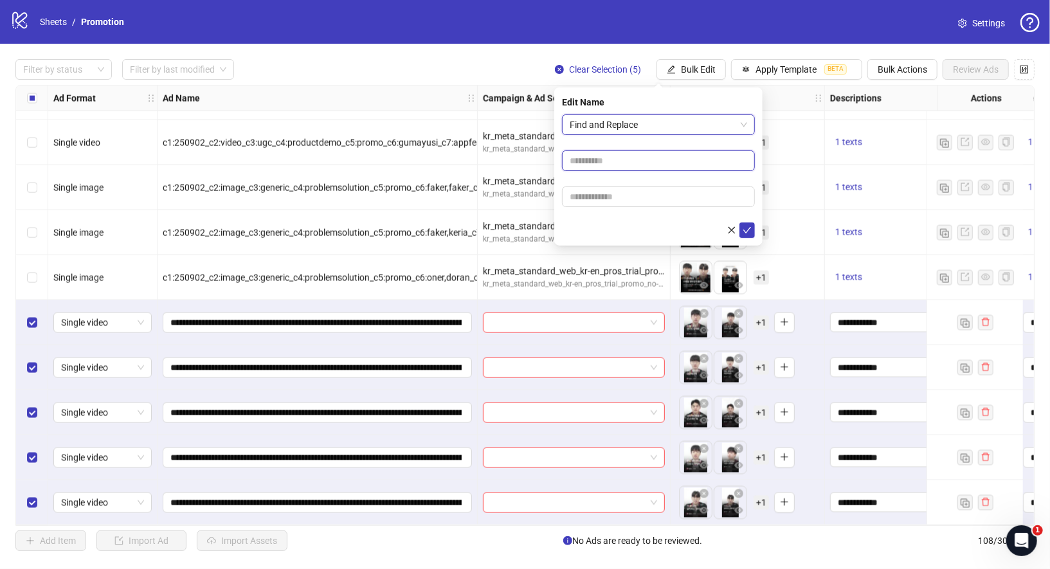
click at [624, 157] on input "text" at bounding box center [658, 161] width 193 height 21
type input "*"
click at [621, 196] on input "text" at bounding box center [658, 197] width 193 height 21
type input "*"
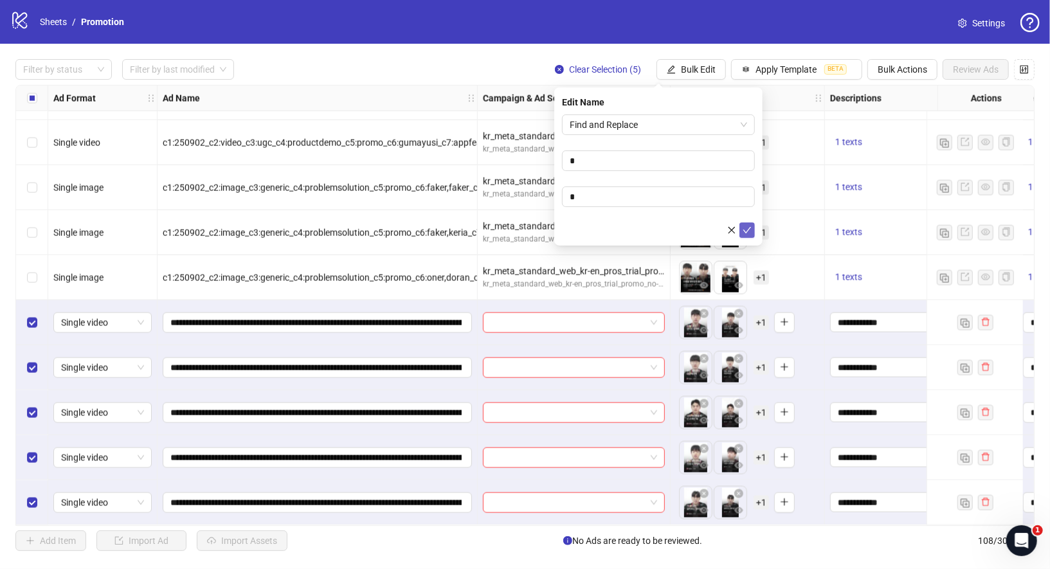
click at [744, 233] on icon "check" at bounding box center [747, 230] width 9 height 9
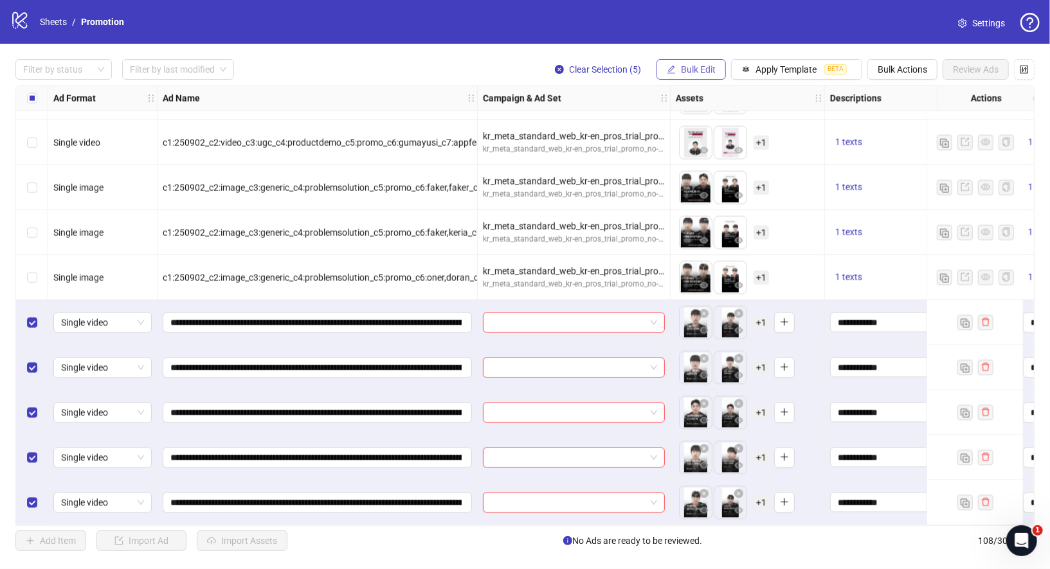
click at [699, 71] on span "Bulk Edit" at bounding box center [698, 69] width 35 height 10
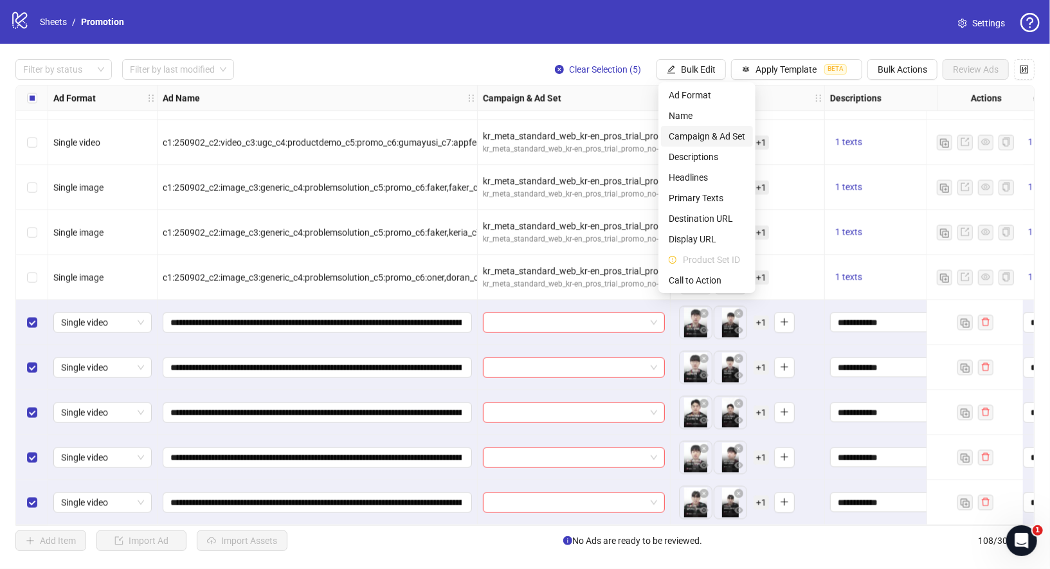
click at [714, 140] on span "Campaign & Ad Set" at bounding box center [707, 136] width 77 height 14
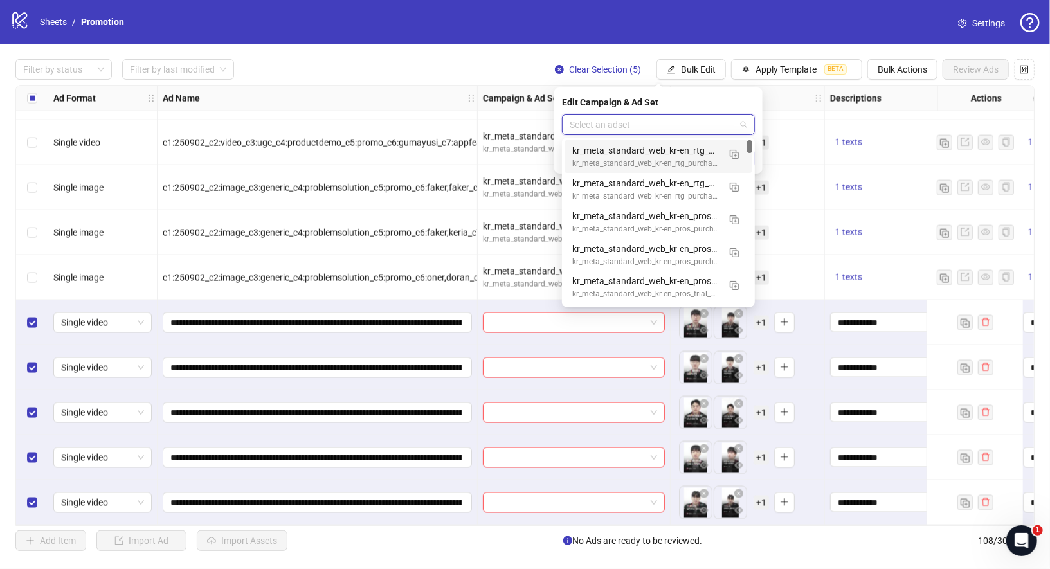
click at [662, 125] on input "search" at bounding box center [653, 124] width 166 height 19
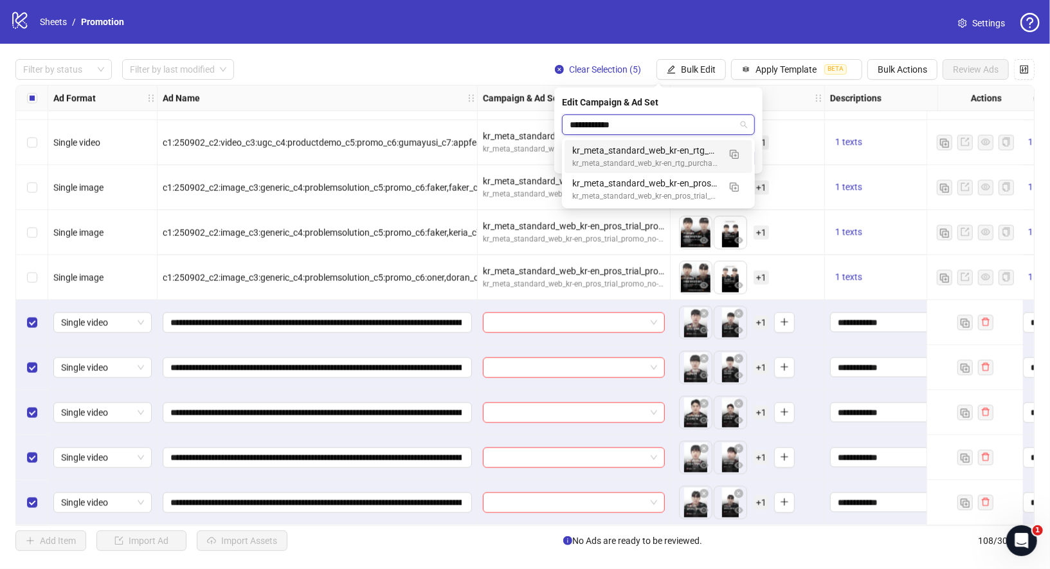
type input "**********"
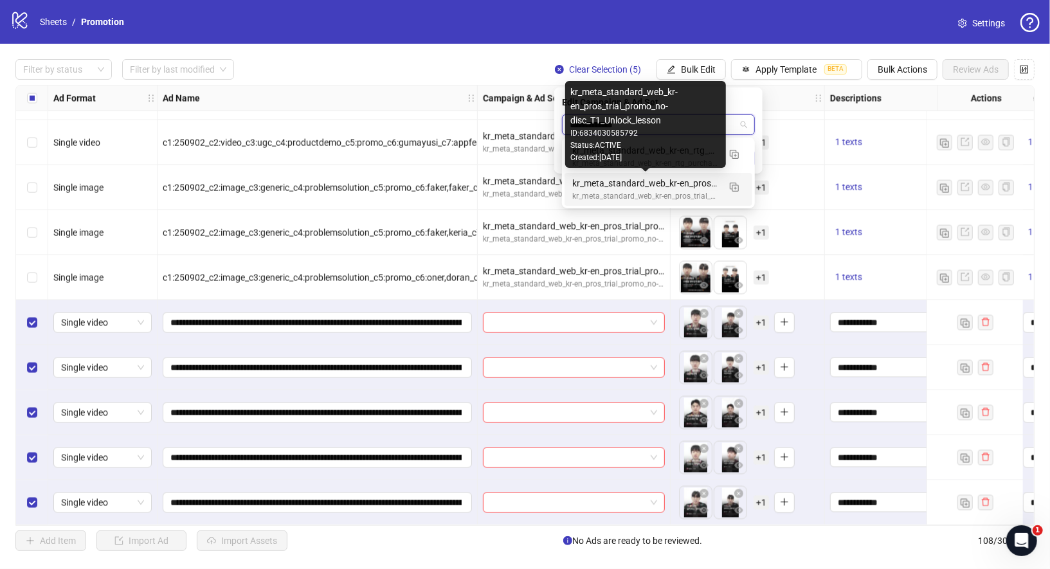
click at [656, 186] on div "kr_meta_standard_web_kr-en_pros_trial_promo_no-disc_T1_Unlock_lesson" at bounding box center [645, 183] width 147 height 14
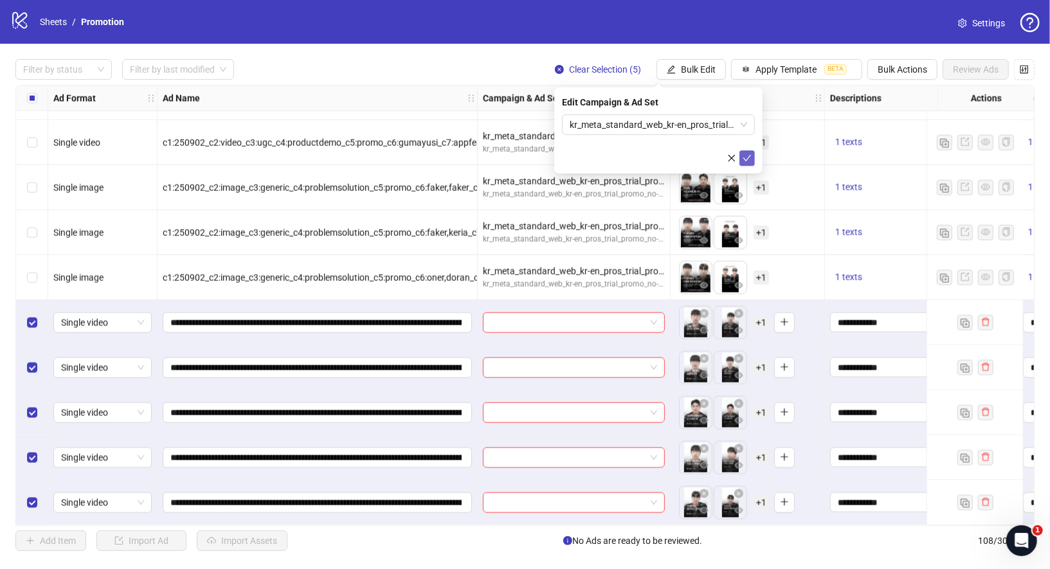
click at [747, 160] on icon "check" at bounding box center [747, 158] width 9 height 9
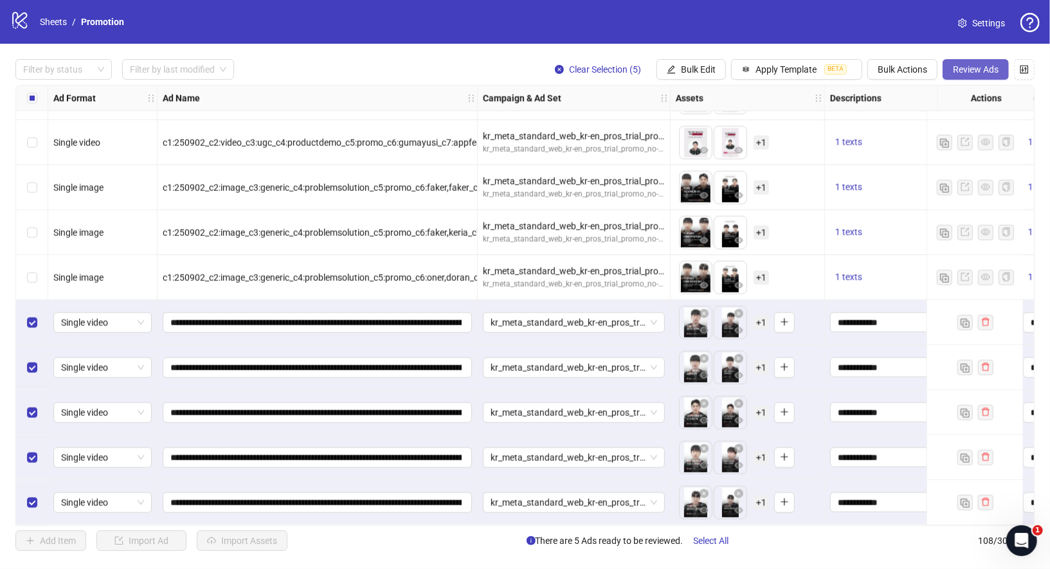
click at [969, 74] on span "Review Ads" at bounding box center [976, 69] width 46 height 10
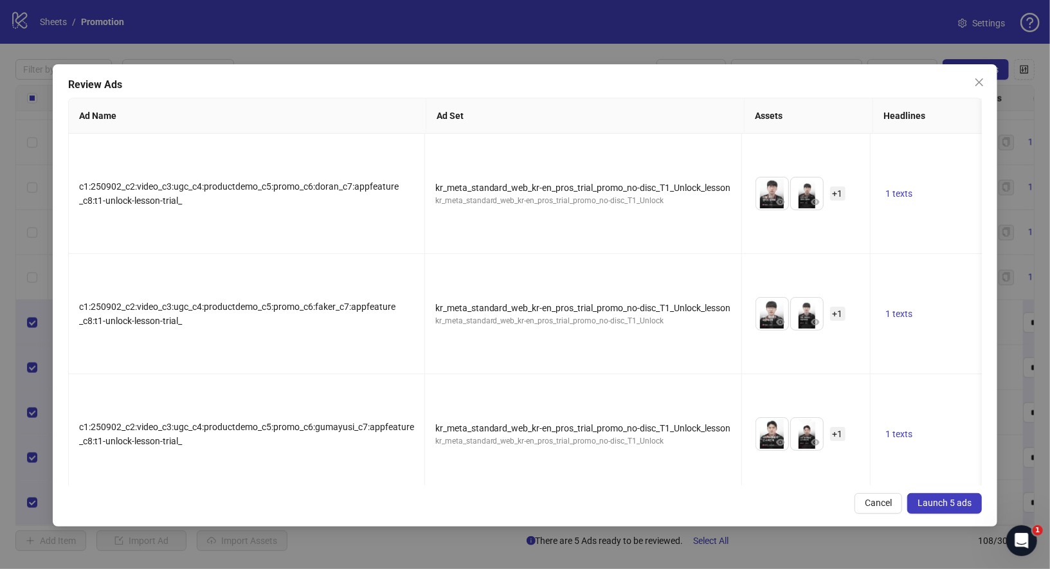
click at [923, 506] on span "Launch 5 ads" at bounding box center [945, 503] width 54 height 10
